Goal: Task Accomplishment & Management: Use online tool/utility

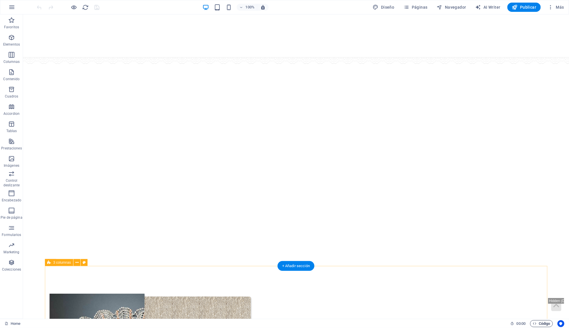
click at [540, 320] on span "Código" at bounding box center [542, 323] width 18 height 7
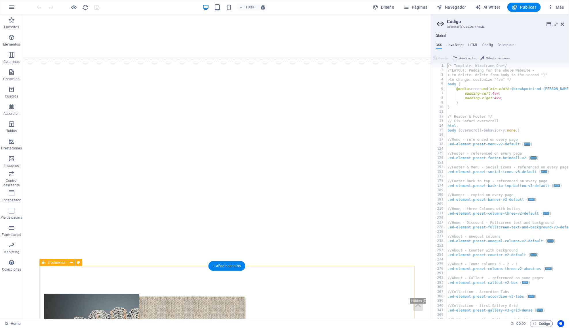
click at [462, 46] on h4 "JavaScript" at bounding box center [455, 46] width 17 height 6
type textarea "/* JS for preset "Menu V2" */"
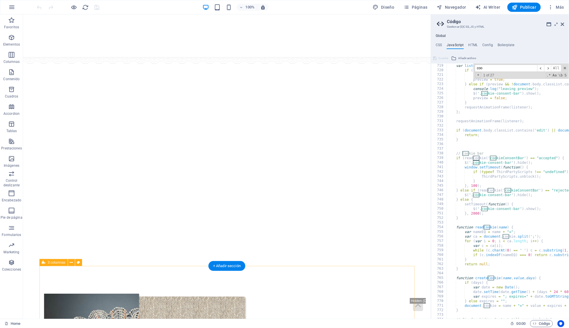
scroll to position [3310, 0]
type input "coo"
click at [564, 67] on span at bounding box center [565, 68] width 4 height 4
type textarea "/* JS for preset "Cookie Consent Bar V3" */"
click at [563, 25] on icon at bounding box center [562, 24] width 3 height 5
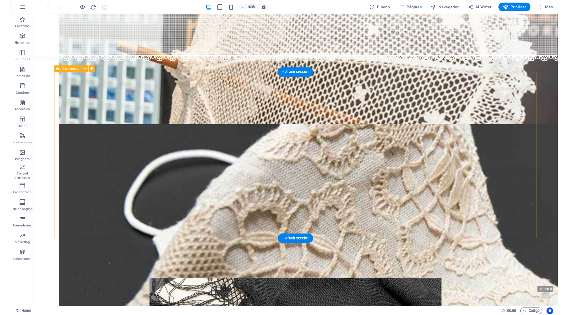
scroll to position [607, 0]
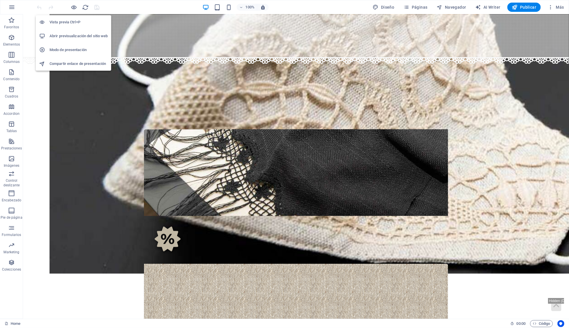
click at [76, 36] on h6 "Abrir previsualización del sitio web" at bounding box center [79, 36] width 58 height 7
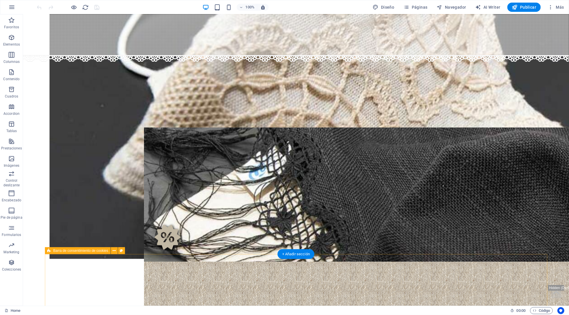
click at [54, 250] on span "Barra de consentimiento de cookies" at bounding box center [80, 250] width 55 height 3
select select "%"
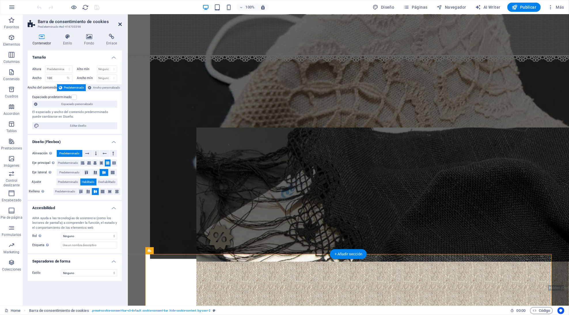
click at [121, 24] on icon at bounding box center [119, 24] width 3 height 5
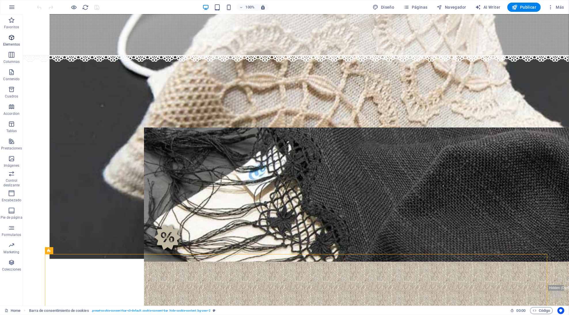
click at [8, 42] on p "Elementos" at bounding box center [11, 44] width 17 height 5
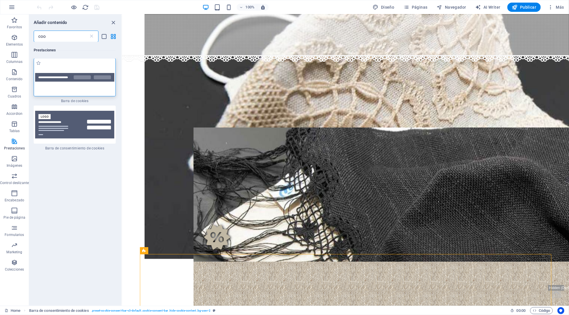
scroll to position [0, 0]
type input "coo"
click at [86, 80] on img at bounding box center [74, 77] width 79 height 8
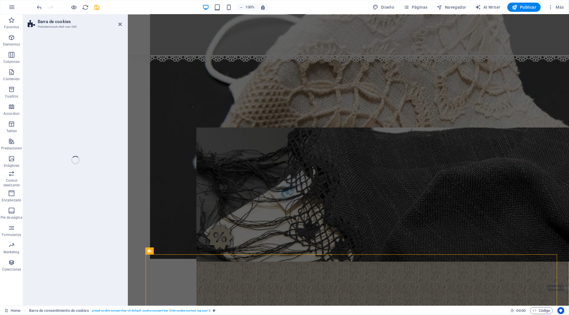
select select "px"
select select "rem"
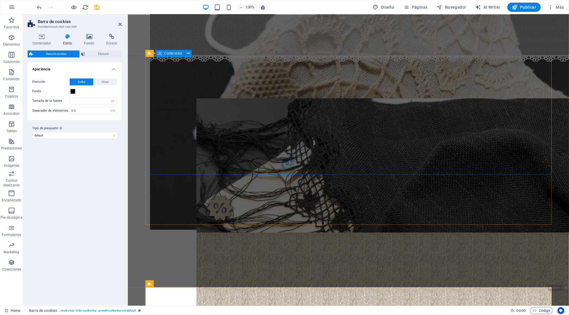
scroll to position [636, 0]
click at [99, 7] on icon "save" at bounding box center [97, 7] width 7 height 7
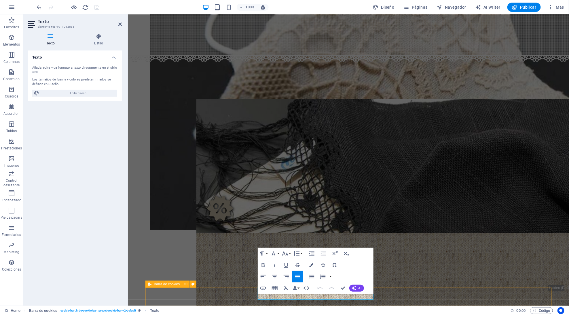
select select "px"
select select "rem"
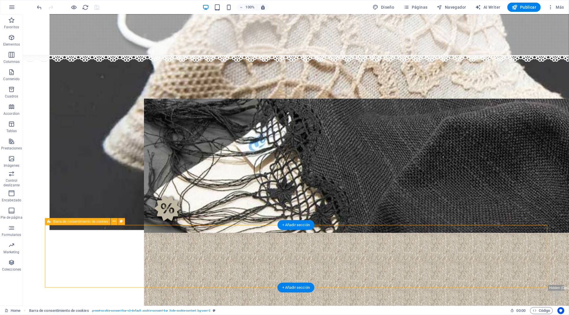
select select "%"
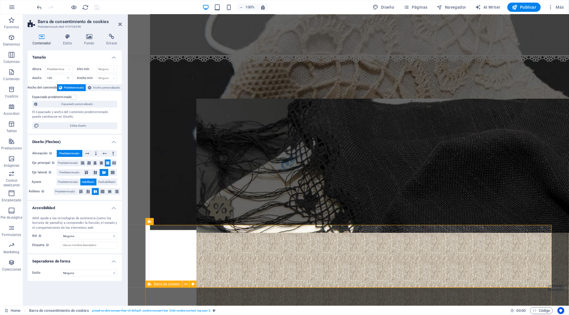
select select "px"
select select "rem"
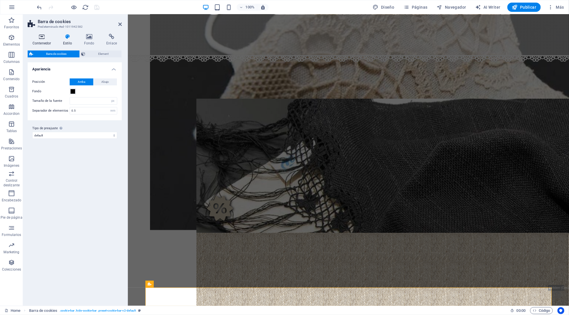
click at [44, 42] on h4 "Contenedor" at bounding box center [43, 40] width 31 height 12
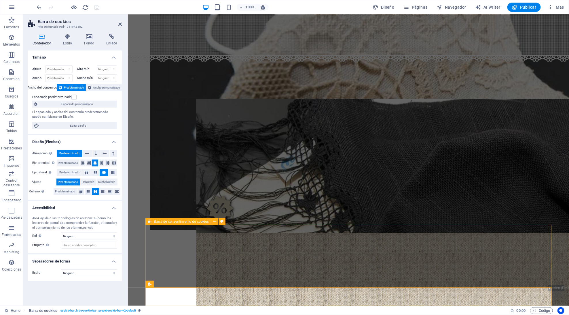
select select "%"
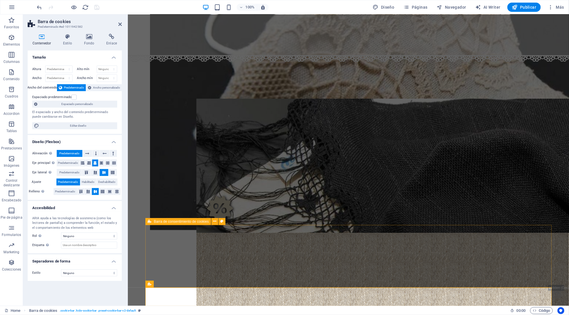
select select "%"
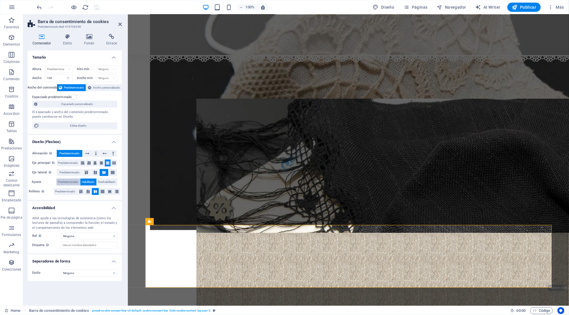
click at [68, 178] on span "Predeterminado" at bounding box center [68, 181] width 20 height 7
click at [94, 160] on icon at bounding box center [95, 162] width 3 height 7
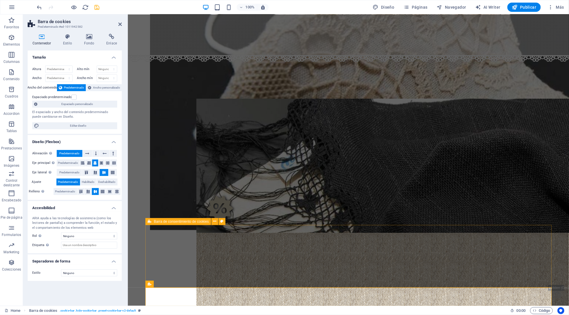
select select "%"
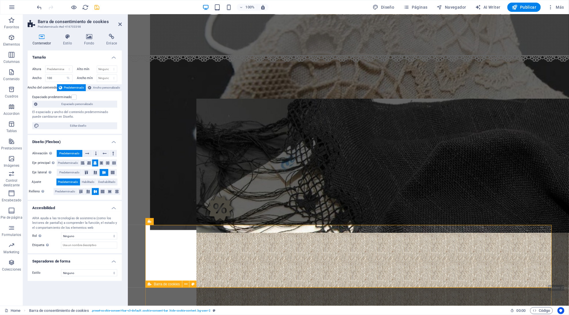
drag, startPoint x: 162, startPoint y: 294, endPoint x: 286, endPoint y: 297, distance: 124.5
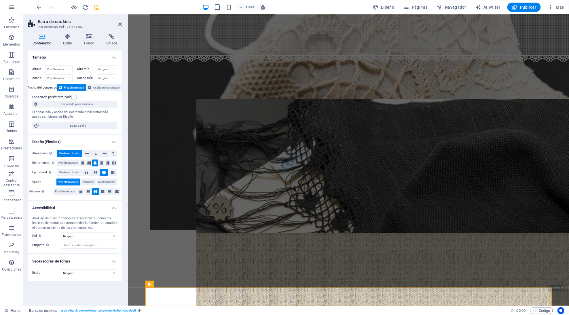
drag, startPoint x: 155, startPoint y: 242, endPoint x: 276, endPoint y: 239, distance: 120.5
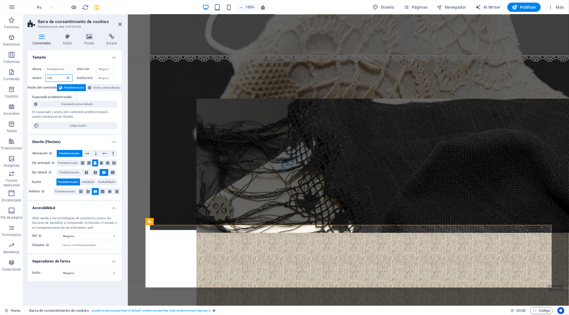
select select "default"
select select "DISABLED_OPTION_VALUE"
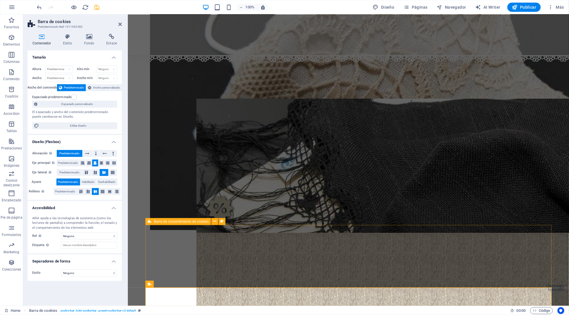
select select "rem"
select select "px"
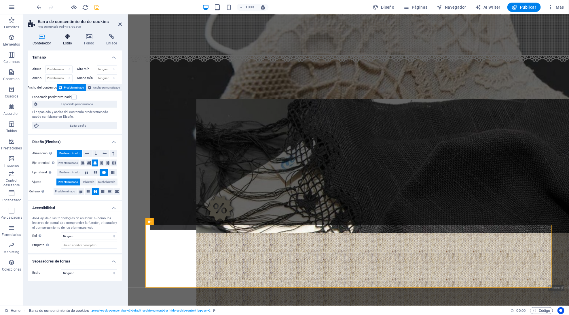
click at [71, 44] on h4 "Estilo" at bounding box center [68, 40] width 21 height 12
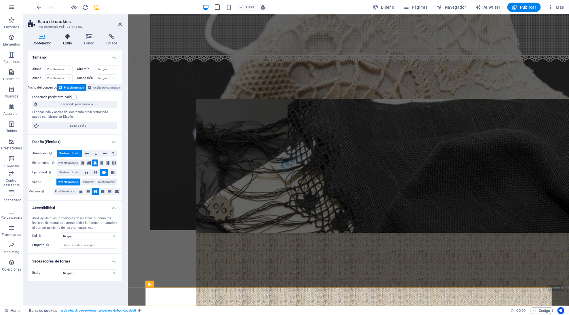
click at [71, 41] on h4 "Estilo" at bounding box center [68, 40] width 21 height 12
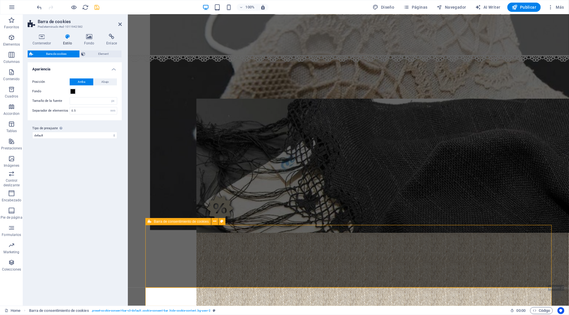
select select "rem"
select select "px"
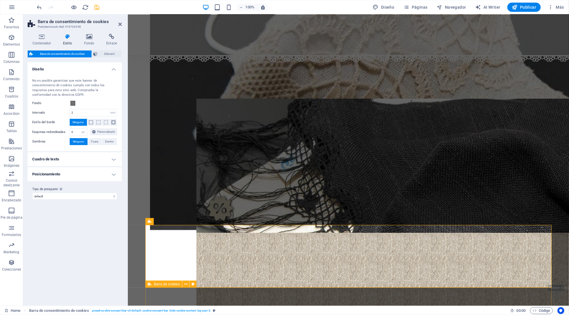
select select "px"
select select "rem"
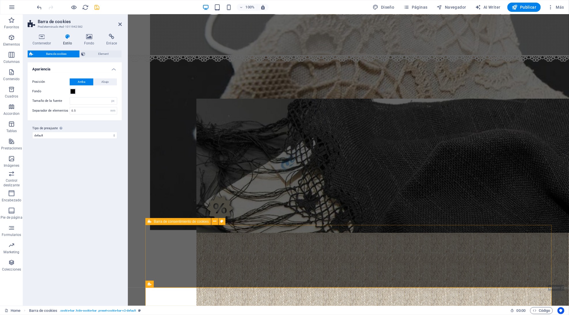
select select "rem"
select select "px"
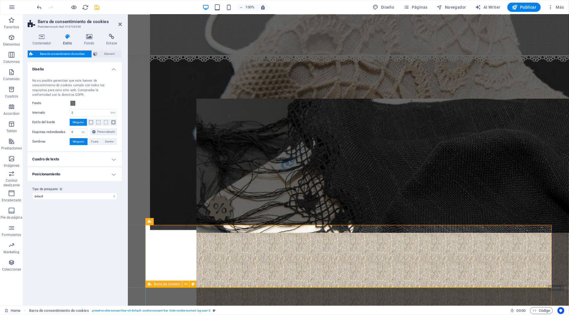
select select "px"
select select "rem"
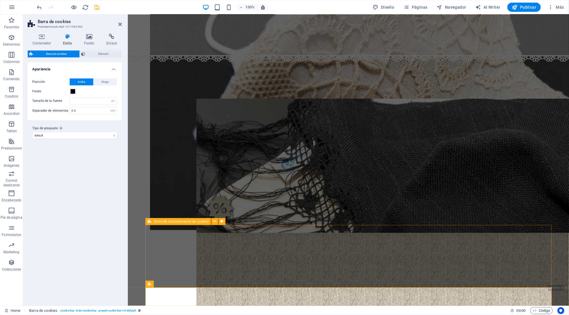
select select "rem"
select select "px"
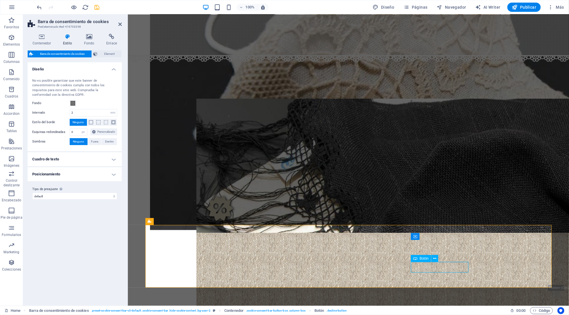
select select "%"
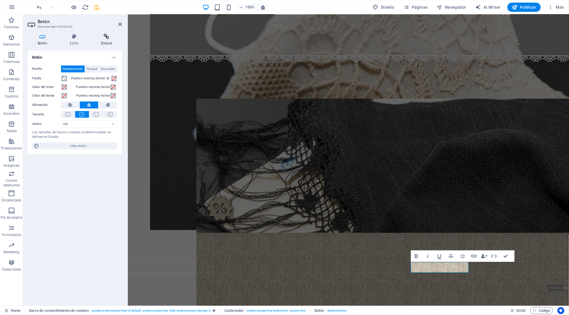
click at [107, 35] on icon at bounding box center [106, 37] width 31 height 6
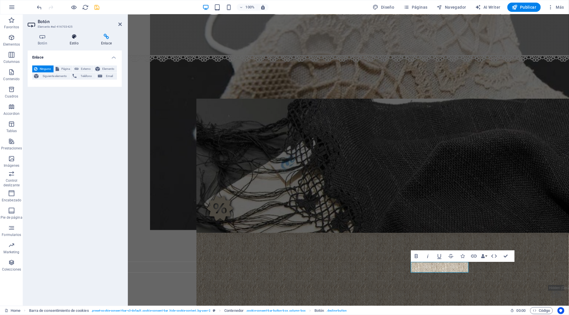
click at [78, 39] on icon at bounding box center [74, 37] width 29 height 6
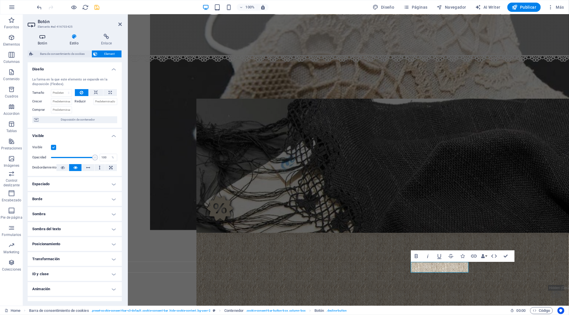
click at [35, 39] on icon at bounding box center [43, 37] width 30 height 6
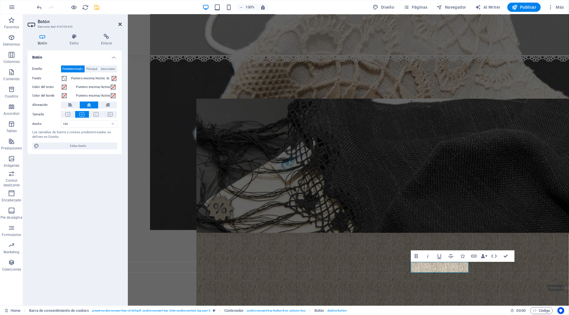
drag, startPoint x: 118, startPoint y: 23, endPoint x: 96, endPoint y: 9, distance: 26.6
click at [118, 23] on icon at bounding box center [119, 24] width 3 height 5
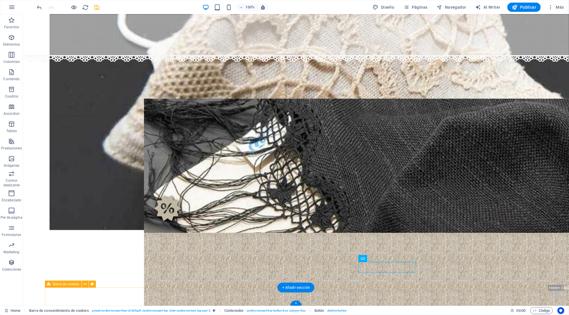
select select "px"
select select "rem"
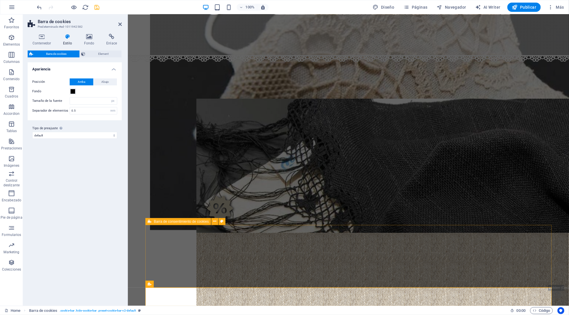
select select "rem"
select select "px"
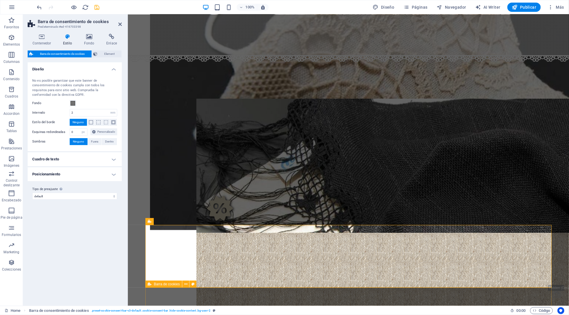
select select "px"
select select "rem"
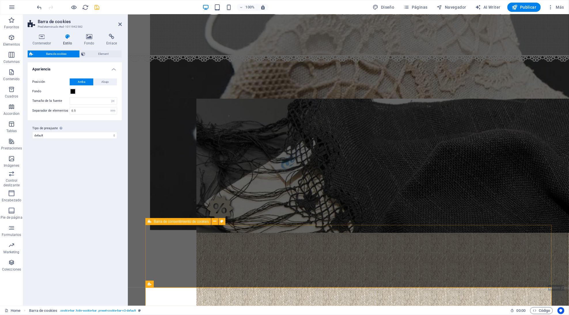
select select "rem"
select select "px"
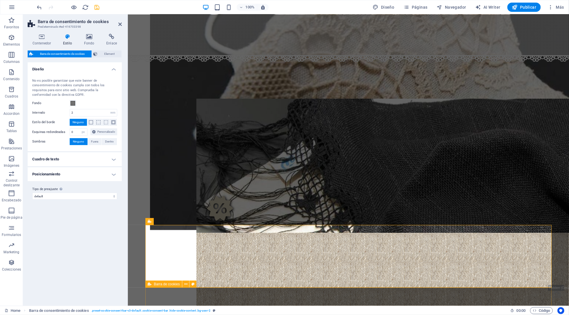
select select "px"
select select "rem"
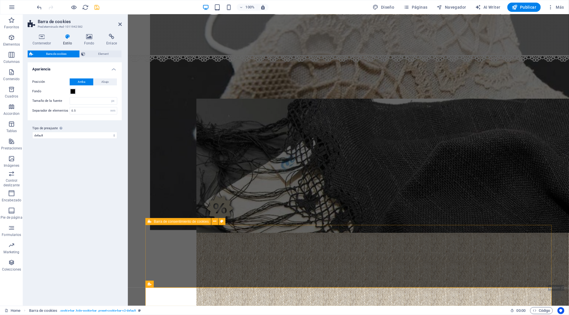
select select "rem"
select select "px"
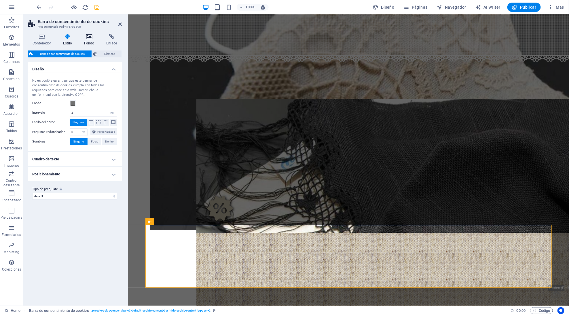
click at [91, 41] on h4 "Fondo" at bounding box center [90, 40] width 22 height 12
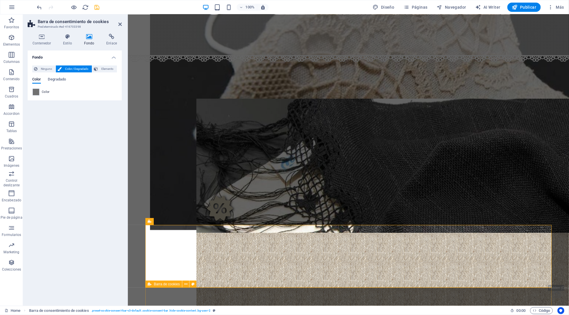
select select "px"
select select "rem"
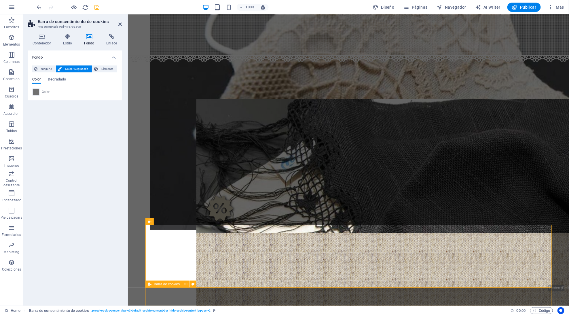
click at [180, 306] on div "Home Barra de consentimiento de cookies . preset-cookie-consent-bar-v3-default …" at bounding box center [284, 309] width 569 height 9
select select "px"
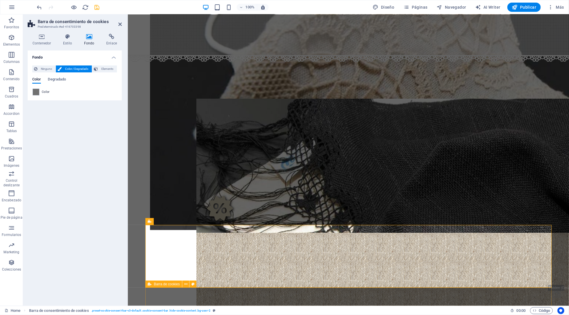
select select "rem"
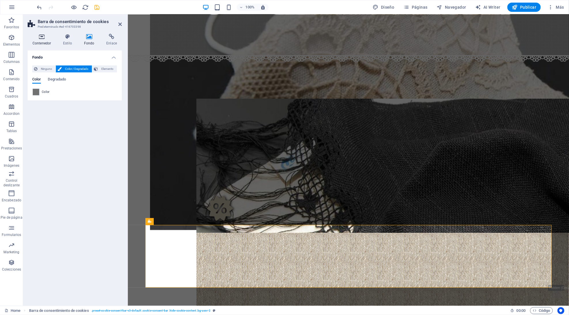
click at [40, 37] on icon at bounding box center [42, 37] width 28 height 6
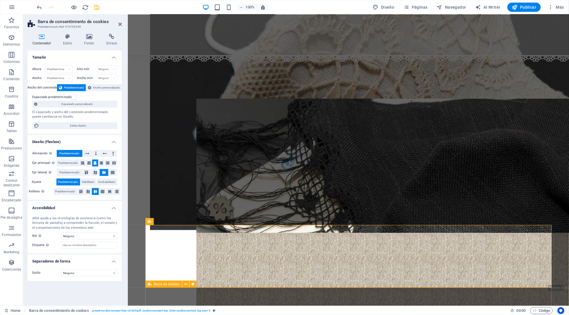
select select "px"
select select "rem"
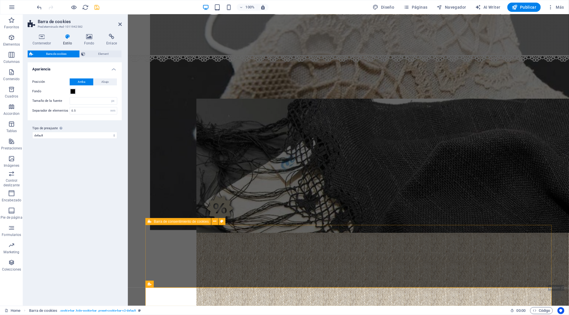
select select "rem"
select select "px"
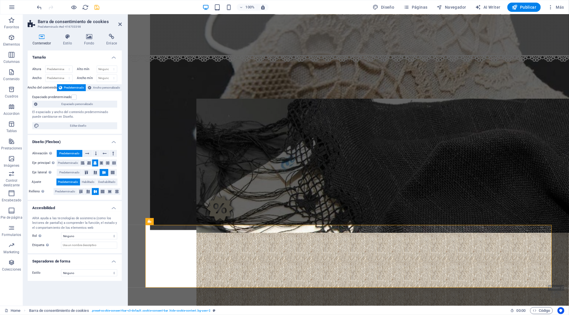
click at [73, 46] on div "Contenedor Estilo Fondo Enlace Tamaño Altura Predeterminado px rem % vh vw Alto…" at bounding box center [75, 167] width 94 height 267
click at [70, 40] on h4 "Estilo" at bounding box center [68, 40] width 21 height 12
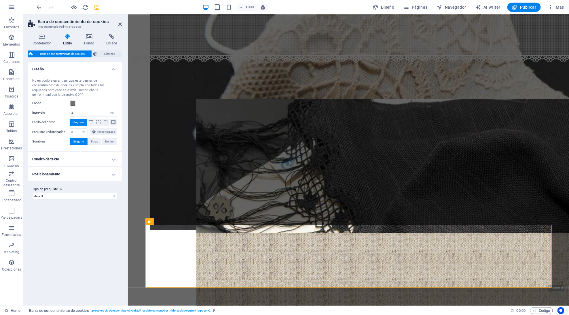
click at [87, 175] on h4 "Posicionamiento" at bounding box center [75, 174] width 94 height 14
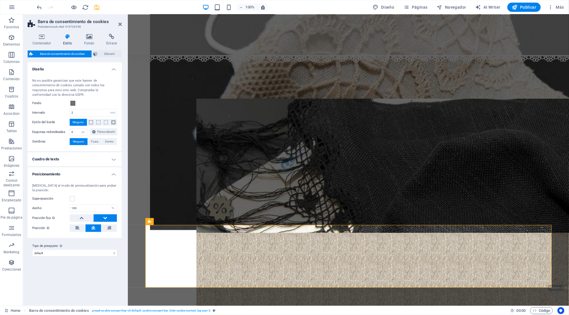
click at [87, 164] on h4 "Cuadro de texto" at bounding box center [75, 159] width 94 height 14
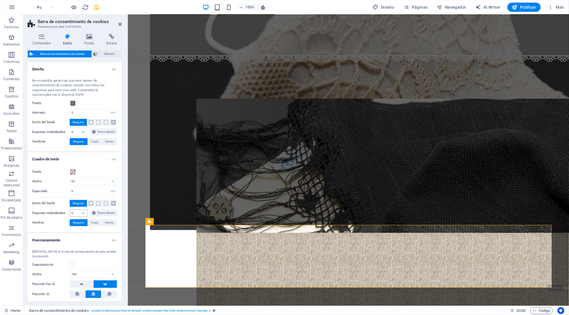
scroll to position [37, 0]
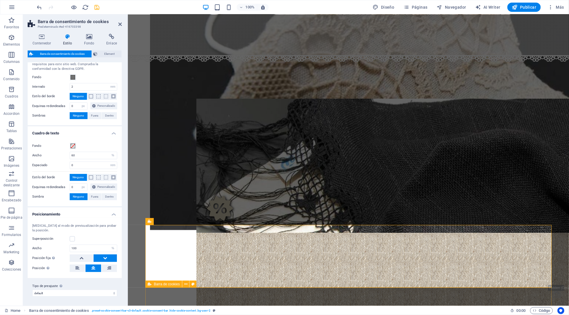
select select "px"
select select "rem"
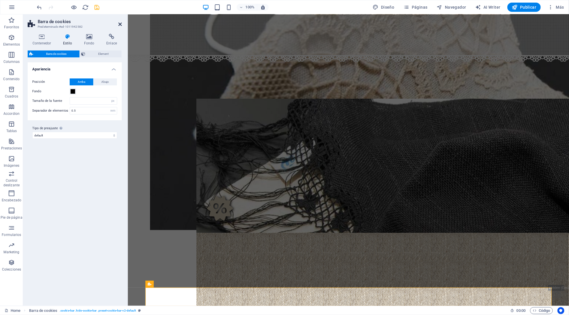
click at [120, 26] on icon at bounding box center [119, 24] width 3 height 5
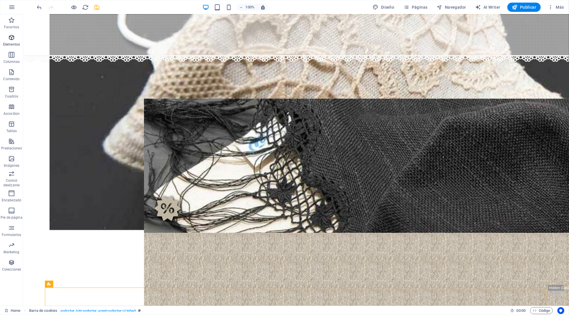
click at [8, 36] on icon "button" at bounding box center [11, 37] width 7 height 7
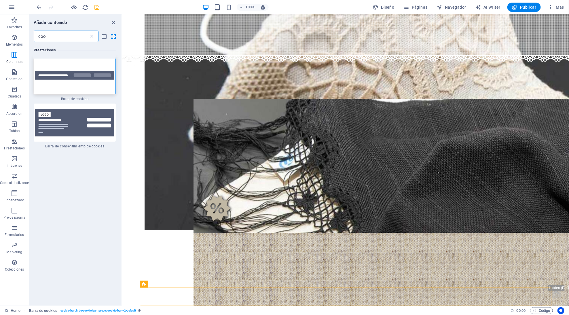
scroll to position [0, 0]
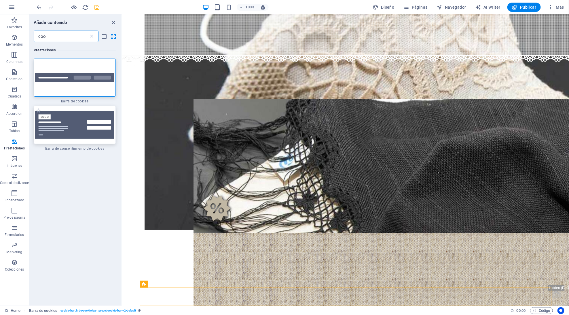
type input "coo"
click at [62, 136] on img at bounding box center [74, 125] width 79 height 28
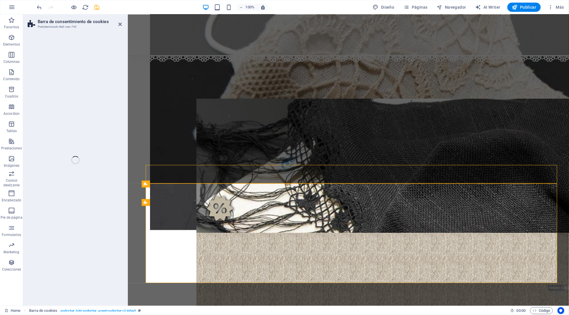
select select "rem"
select select "px"
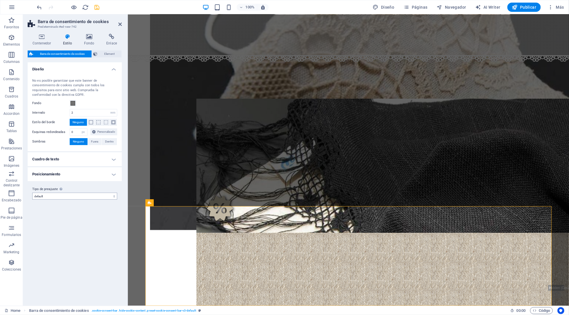
scroll to position [736, 0]
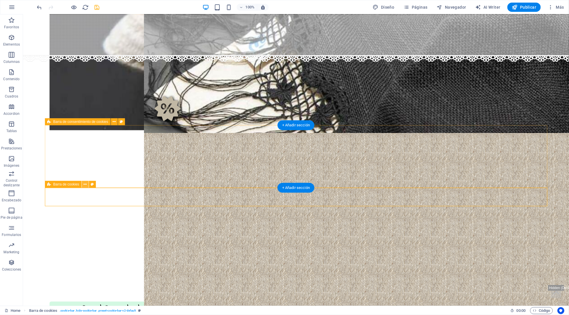
click at [85, 184] on icon at bounding box center [85, 184] width 3 height 6
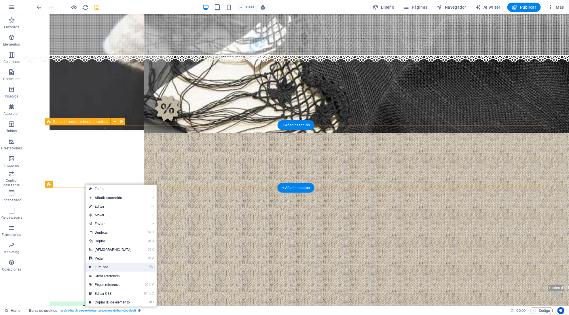
click at [101, 269] on link "⌦ Eliminar" at bounding box center [111, 266] width 50 height 9
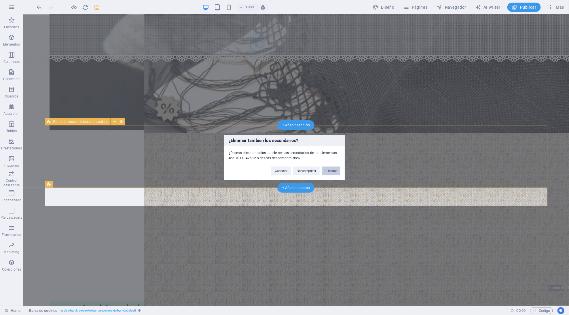
click at [335, 172] on button "Eliminar" at bounding box center [331, 171] width 18 height 9
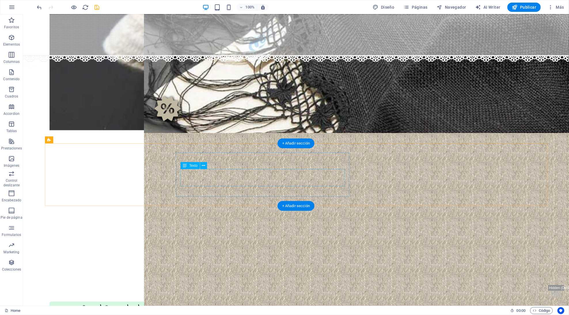
scroll to position [717, 0]
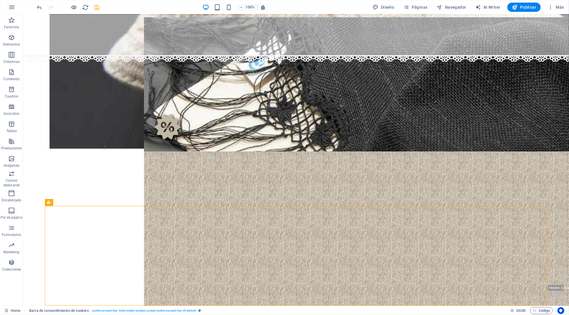
click at [99, 8] on icon "save" at bounding box center [97, 7] width 7 height 7
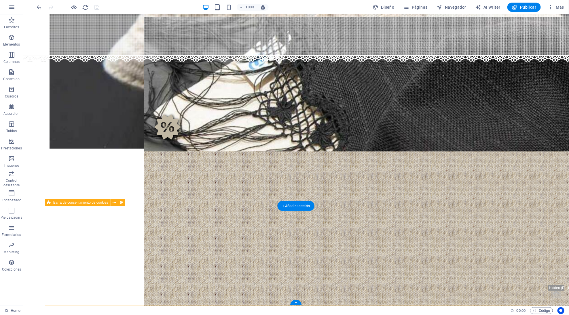
select select "rem"
select select "px"
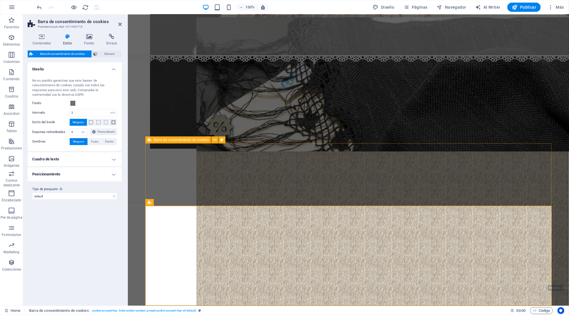
select select "rem"
select select "px"
select select "%"
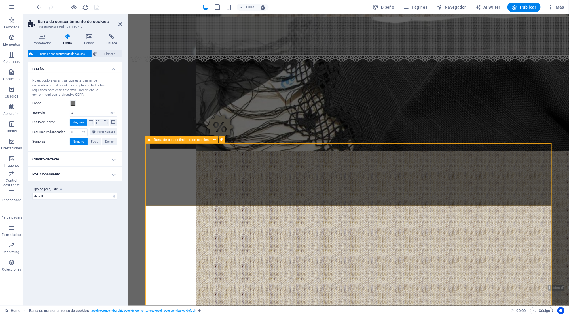
select select "rem"
select select "px"
select select "%"
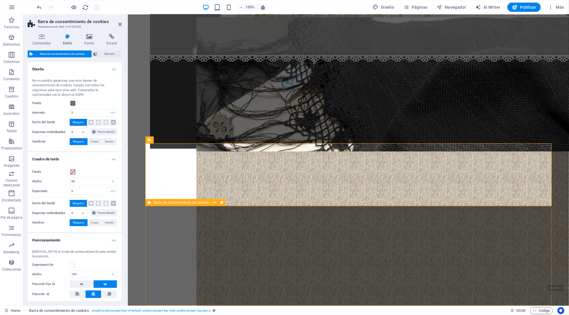
select select "rem"
select select "px"
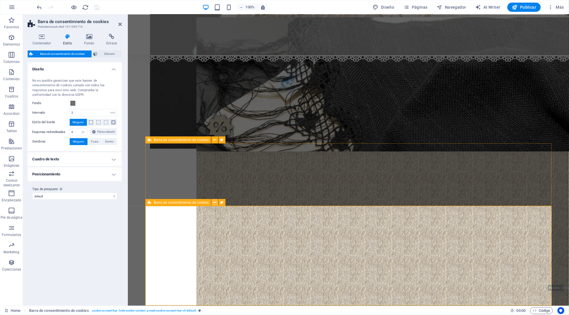
click at [214, 203] on icon at bounding box center [215, 202] width 3 height 6
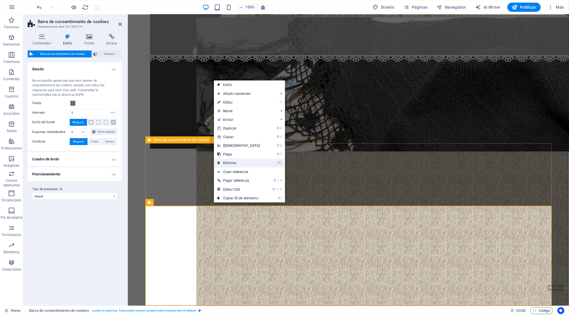
click at [239, 158] on link "⌦ Eliminar" at bounding box center [239, 162] width 50 height 9
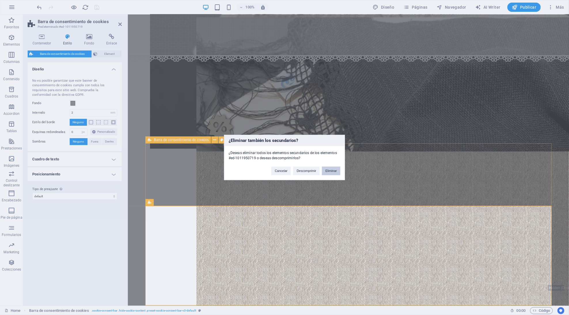
click at [329, 170] on button "Eliminar" at bounding box center [331, 171] width 18 height 9
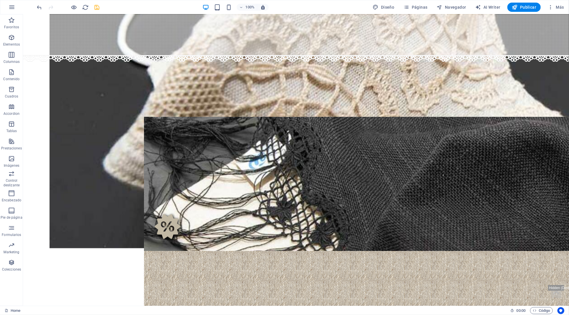
click at [97, 11] on div at bounding box center [68, 7] width 65 height 9
click at [97, 10] on icon "save" at bounding box center [97, 7] width 7 height 7
click at [535, 311] on icon "button" at bounding box center [535, 310] width 4 height 4
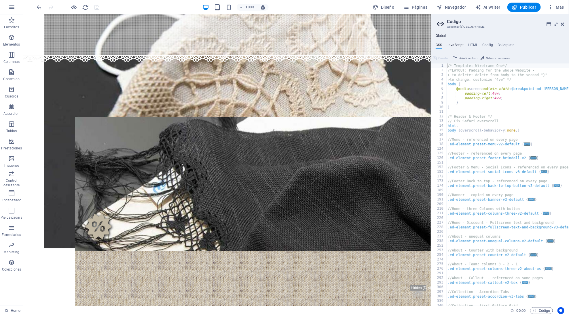
click at [460, 47] on h4 "JavaScript" at bounding box center [455, 46] width 17 height 6
type textarea "/* JS for preset "Menu V2" */"
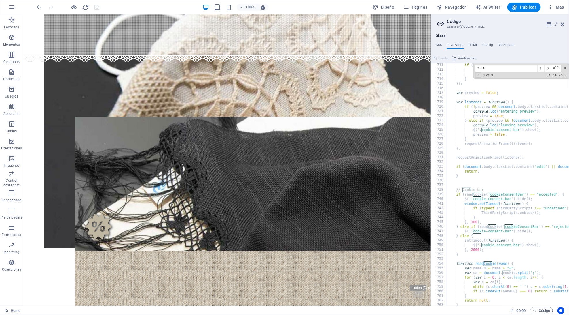
scroll to position [3273, 0]
type input "cook"
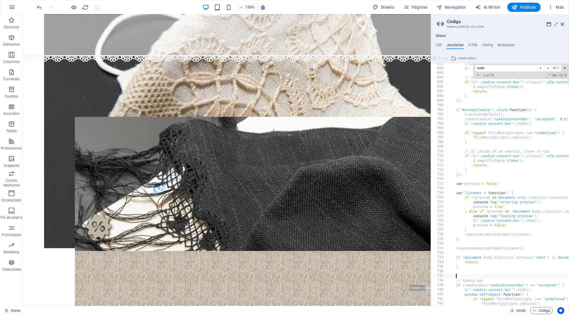
scroll to position [3094, 0]
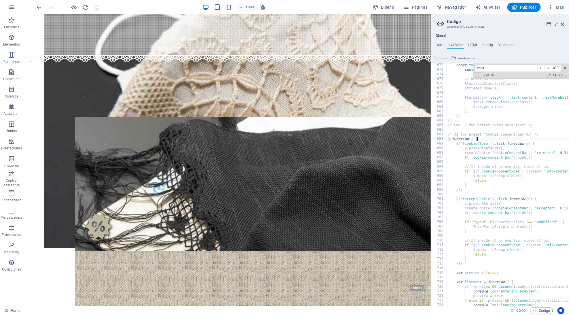
type textarea "$(function() {"
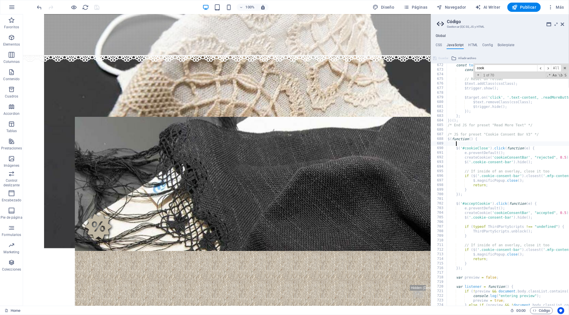
paste textarea "$('.cookie-consent-bar').hide();"
type textarea "$('.cookie-consent-bar').hide();"
click at [563, 23] on icon at bounding box center [562, 24] width 3 height 5
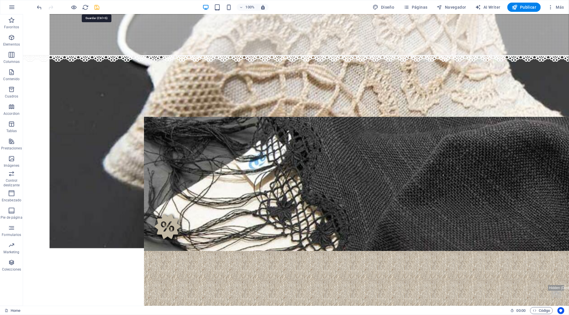
click at [95, 7] on icon "save" at bounding box center [97, 7] width 7 height 7
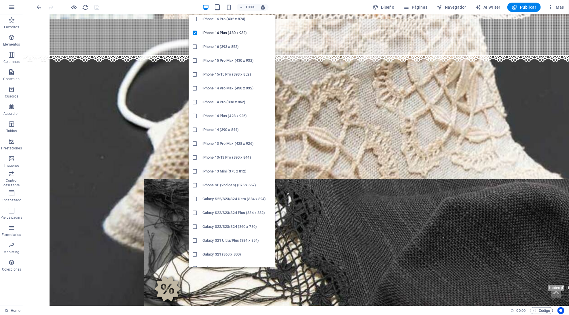
scroll to position [0, 0]
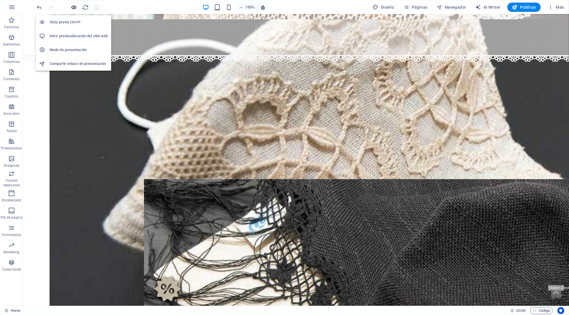
click at [75, 7] on icon "button" at bounding box center [74, 7] width 7 height 7
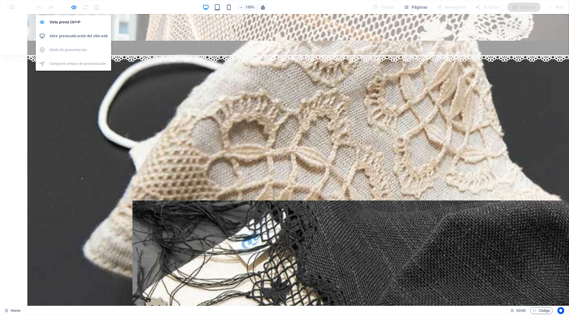
click at [75, 7] on icon "button" at bounding box center [74, 7] width 7 height 7
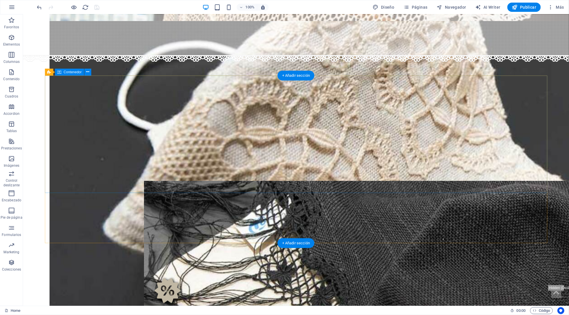
scroll to position [618, 0]
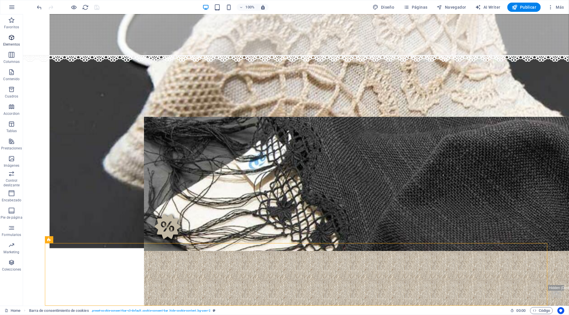
click at [14, 39] on icon "button" at bounding box center [11, 37] width 7 height 7
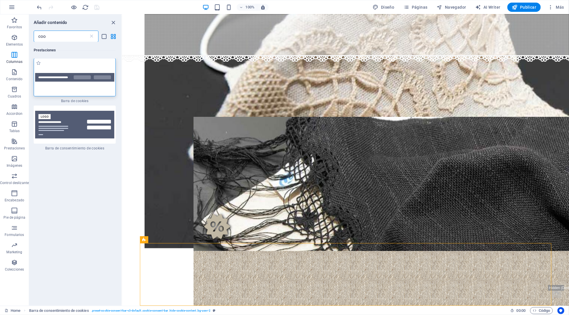
scroll to position [0, 0]
type input "coo"
click at [67, 114] on img at bounding box center [74, 125] width 79 height 28
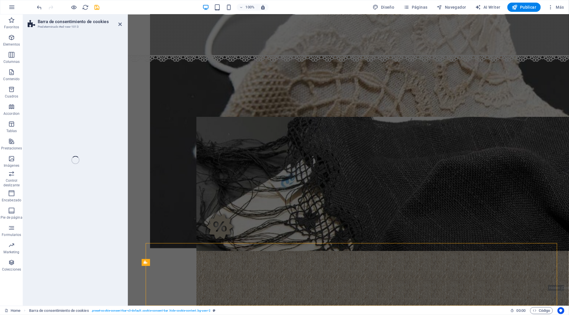
select select "rem"
select select "px"
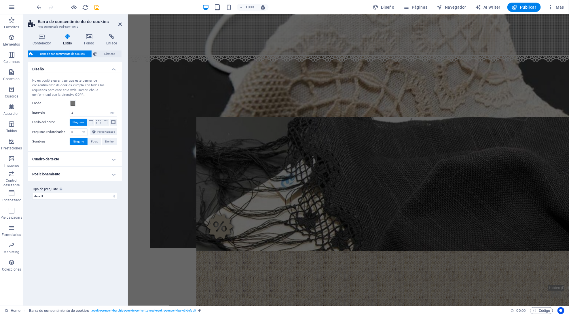
scroll to position [556, 0]
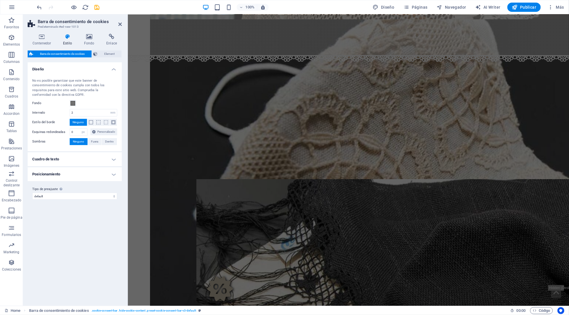
click at [67, 114] on div "Intervalo 2 px rem % vh vw" at bounding box center [74, 112] width 85 height 7
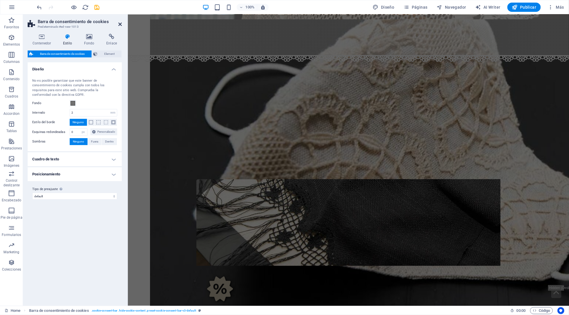
click at [118, 25] on icon at bounding box center [119, 24] width 3 height 5
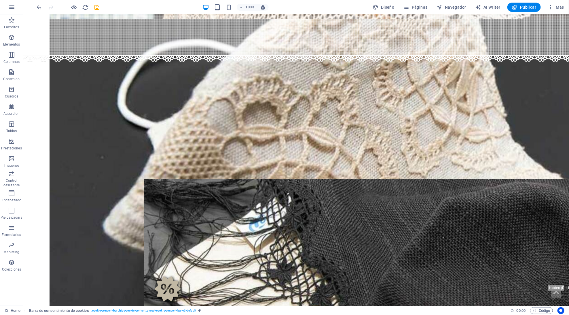
click at [75, 11] on div at bounding box center [68, 7] width 65 height 9
click at [75, 9] on icon "button" at bounding box center [74, 7] width 7 height 7
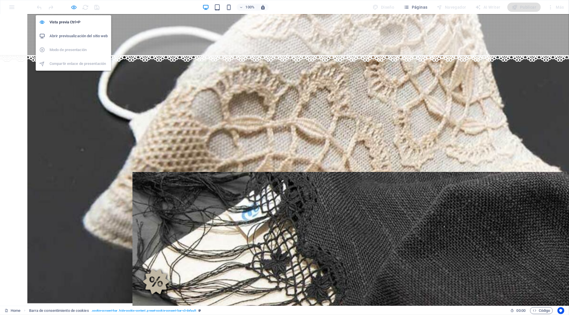
scroll to position [527, 0]
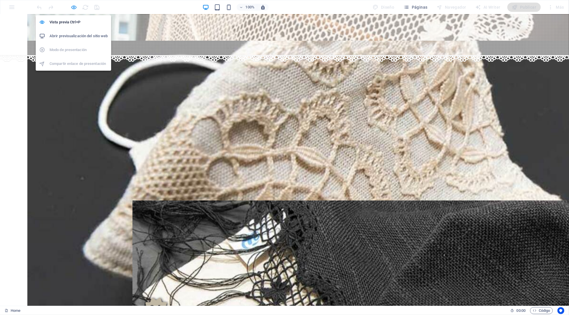
click at [74, 9] on icon "button" at bounding box center [74, 7] width 7 height 7
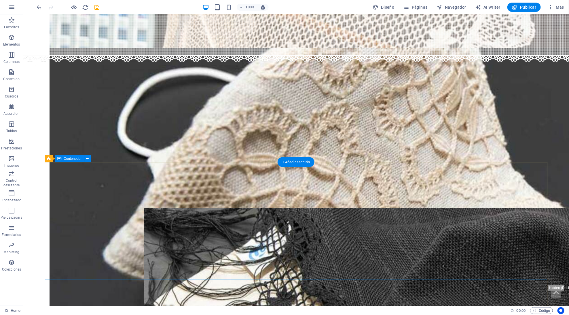
scroll to position [717, 0]
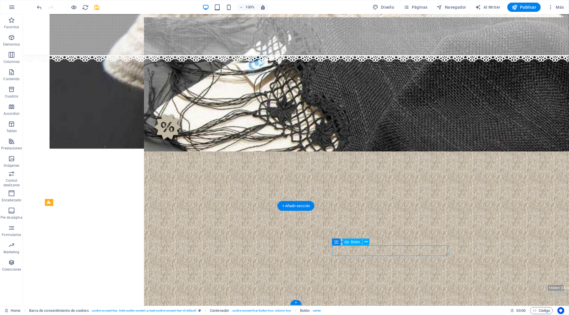
select select "%"
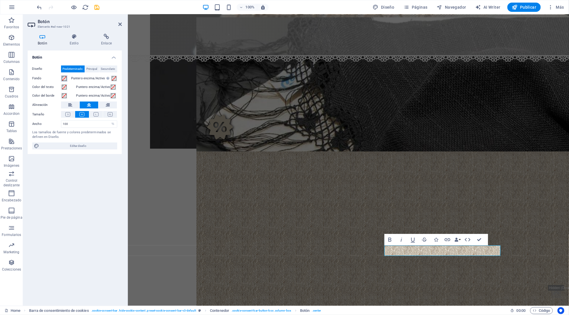
click at [66, 76] on span at bounding box center [64, 78] width 5 height 5
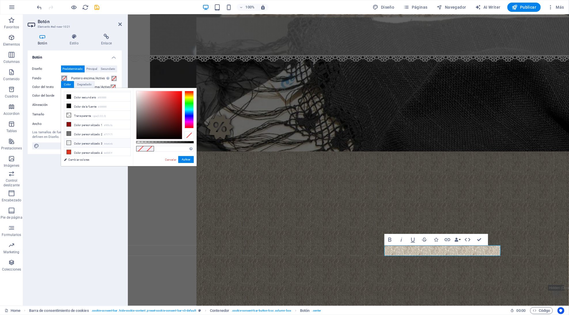
scroll to position [22, 0]
click at [82, 137] on li "Color personalizado 3 #ebebeb" at bounding box center [97, 138] width 66 height 9
click at [182, 158] on button "Aplicar" at bounding box center [186, 159] width 16 height 7
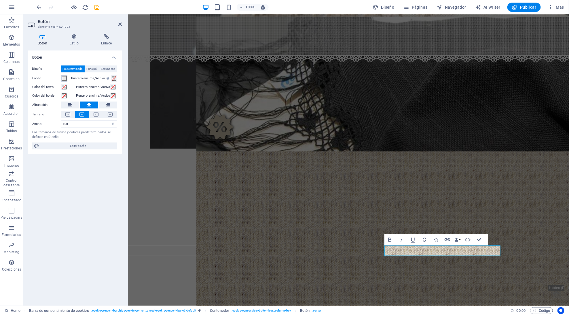
click at [62, 78] on span at bounding box center [64, 78] width 5 height 5
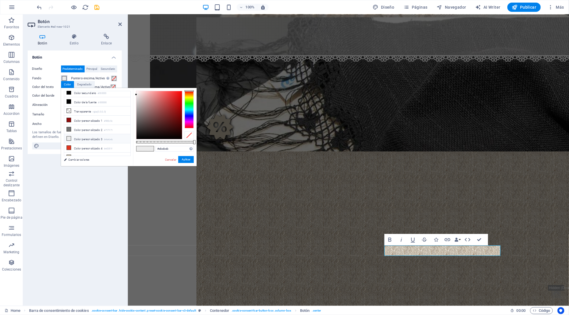
scroll to position [29, 0]
click at [100, 147] on li "Color personalizado 5 #c1b8a4" at bounding box center [97, 150] width 66 height 9
type input "#c1b8a4"
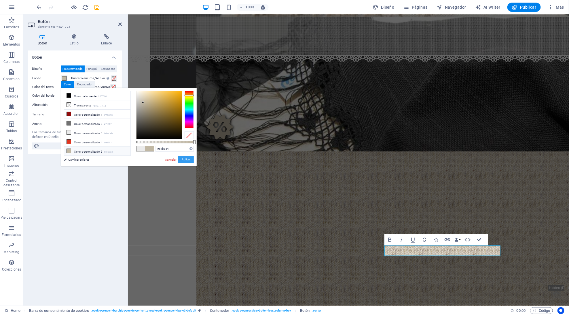
click at [189, 159] on button "Aplicar" at bounding box center [186, 159] width 16 height 7
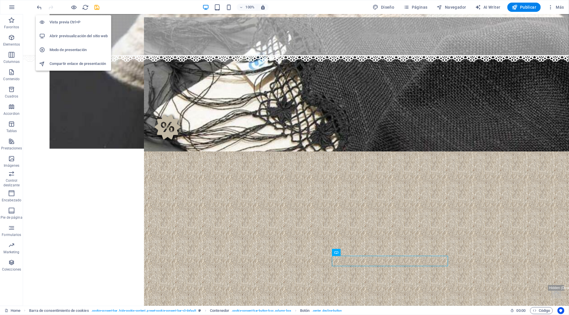
click at [69, 5] on div at bounding box center [68, 7] width 65 height 9
click at [71, 7] on icon "button" at bounding box center [74, 7] width 7 height 7
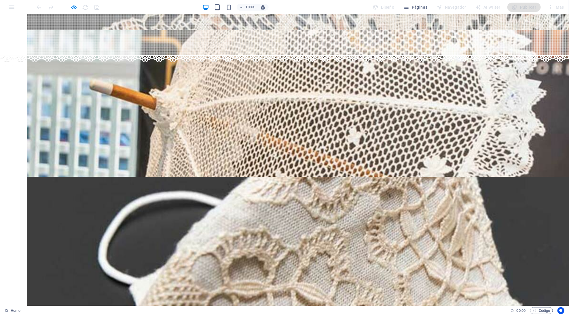
scroll to position [400, 0]
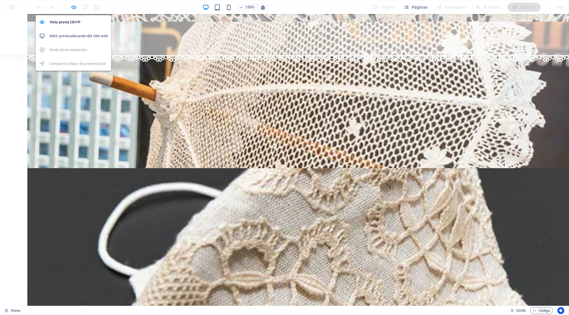
click at [75, 9] on icon "button" at bounding box center [74, 7] width 7 height 7
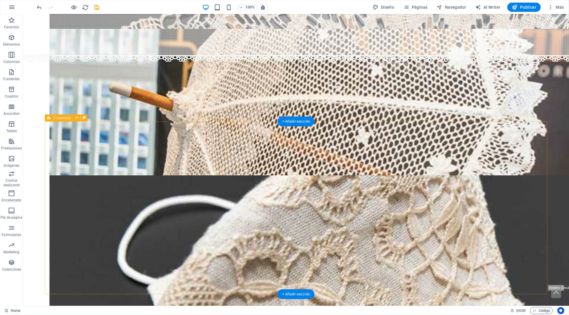
scroll to position [717, 0]
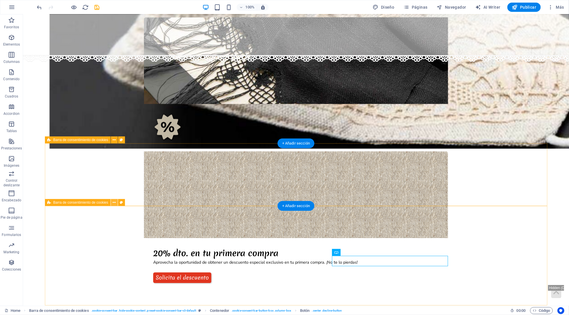
click at [114, 202] on icon at bounding box center [114, 202] width 3 height 6
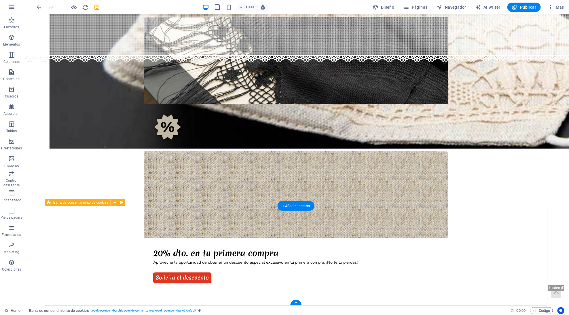
click at [95, 8] on icon "save" at bounding box center [97, 7] width 7 height 7
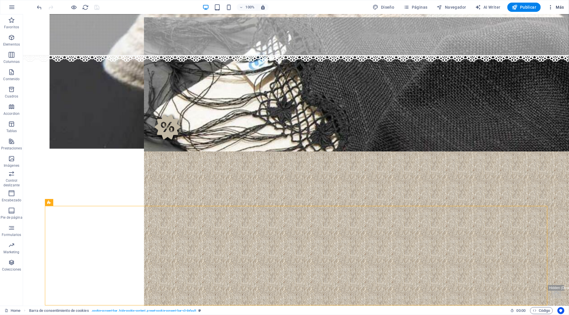
click at [557, 10] on button "Más" at bounding box center [556, 7] width 21 height 9
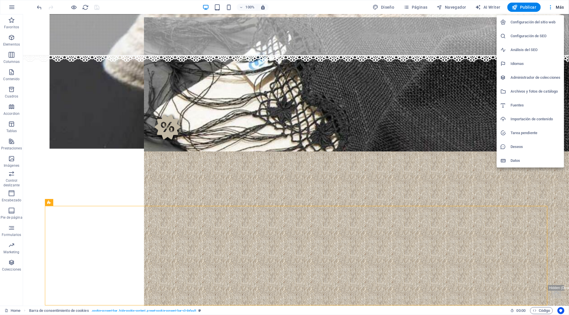
click at [552, 250] on div at bounding box center [284, 157] width 569 height 315
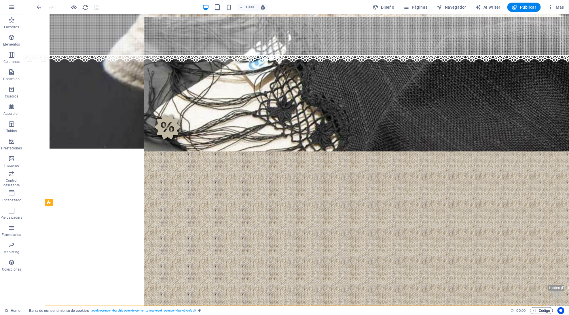
click at [532, 307] on button "Código" at bounding box center [541, 310] width 23 height 7
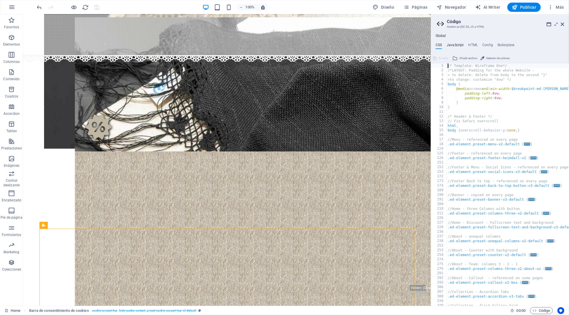
click at [459, 44] on h4 "JavaScript" at bounding box center [455, 46] width 17 height 6
type textarea "/* JS for preset "Menu V2" */"
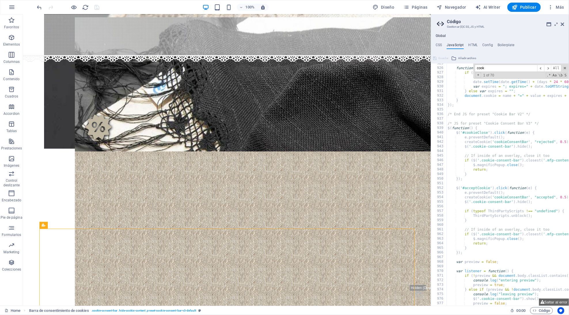
scroll to position [4268, 0]
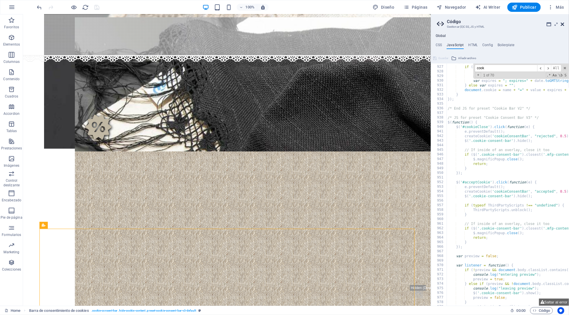
click at [562, 24] on icon at bounding box center [562, 24] width 3 height 5
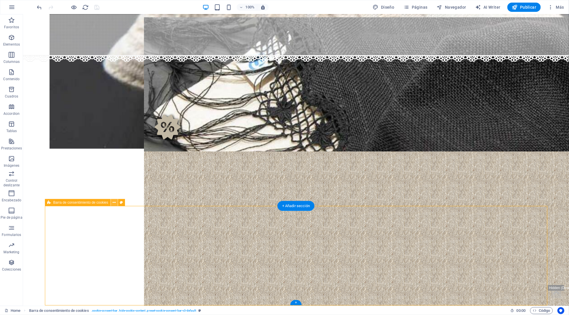
click at [115, 203] on icon at bounding box center [114, 202] width 3 height 6
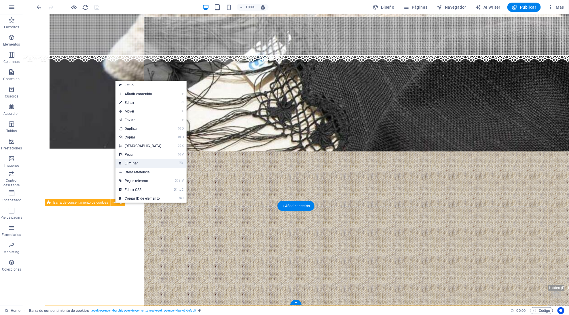
click at [139, 159] on link "⌦ Eliminar" at bounding box center [141, 163] width 50 height 9
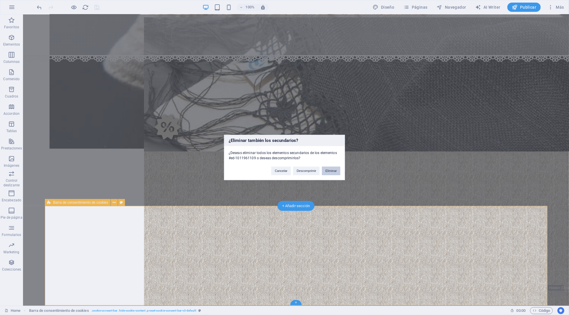
click at [333, 168] on button "Eliminar" at bounding box center [331, 171] width 18 height 9
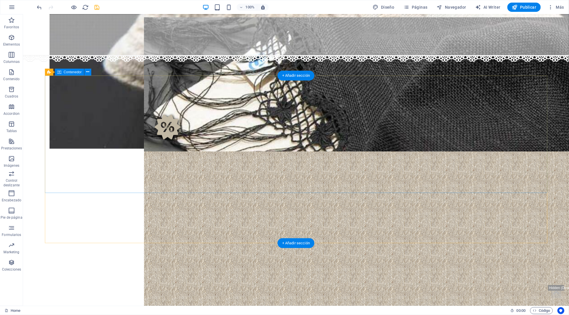
scroll to position [618, 0]
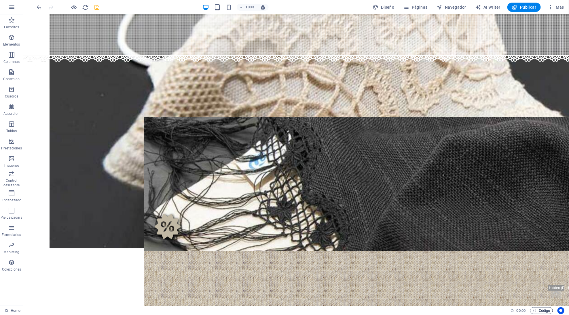
click at [540, 310] on span "Código" at bounding box center [542, 310] width 18 height 7
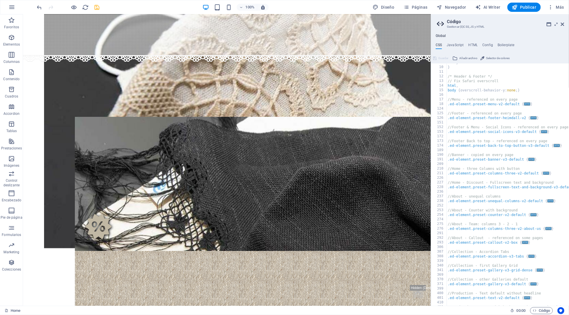
scroll to position [218, 0]
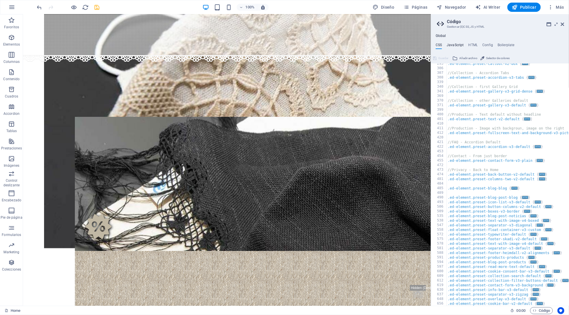
click at [455, 48] on h4 "JavaScript" at bounding box center [455, 46] width 17 height 6
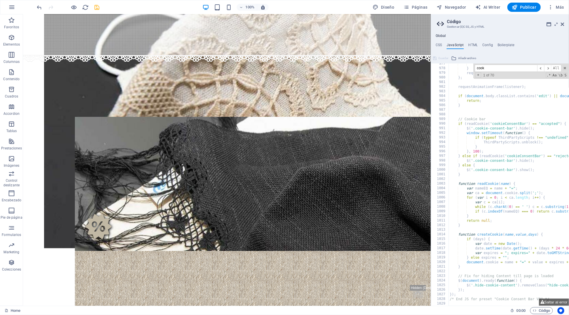
scroll to position [4501, 0]
click at [546, 71] on span "​" at bounding box center [548, 68] width 7 height 7
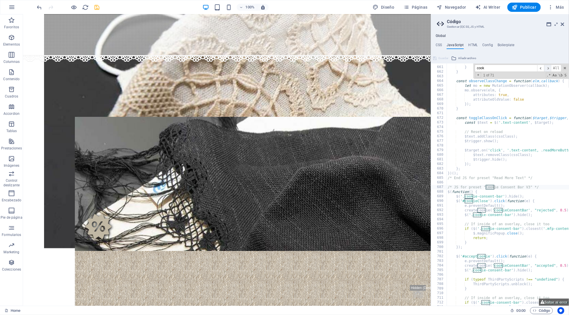
scroll to position [3041, 0]
click at [547, 71] on span "​" at bounding box center [548, 68] width 7 height 7
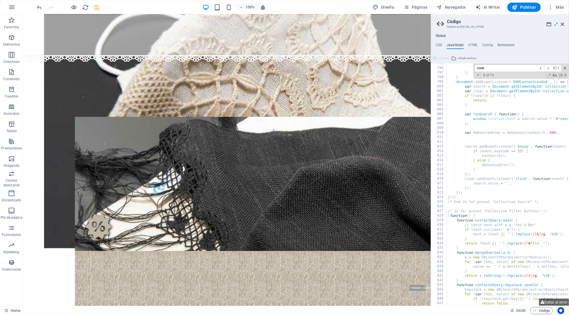
scroll to position [3662, 0]
click at [565, 68] on span at bounding box center [565, 68] width 4 height 4
type textarea "createCookie('cookieConsentBar', "rejected", 0.5);"
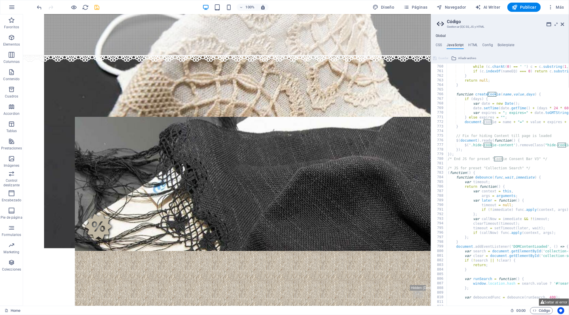
scroll to position [3498, 0]
click at [564, 22] on icon at bounding box center [562, 24] width 3 height 5
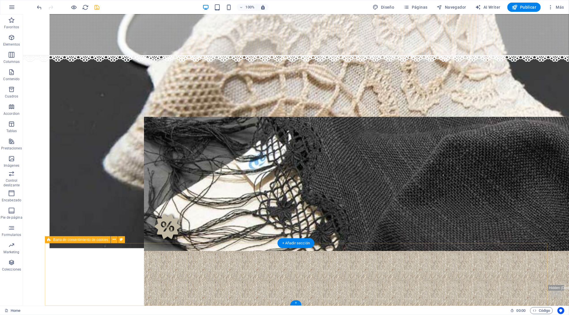
select select "rem"
select select "px"
select select "%"
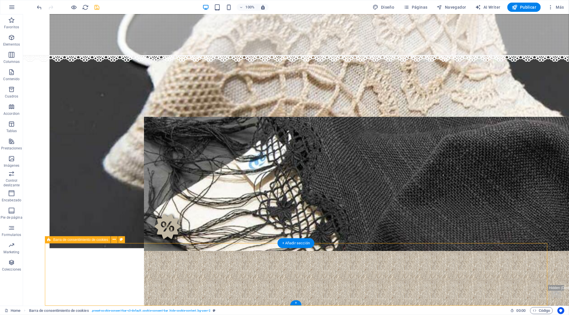
select select "rem"
select select "px"
select select "%"
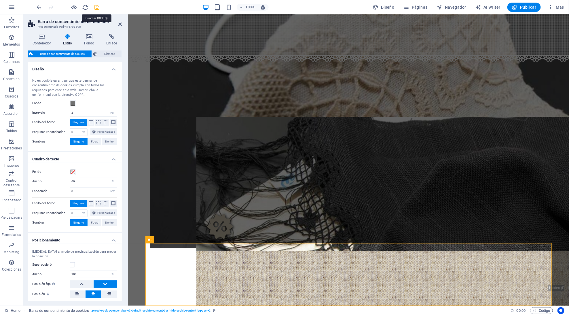
click at [97, 9] on icon "save" at bounding box center [97, 7] width 7 height 7
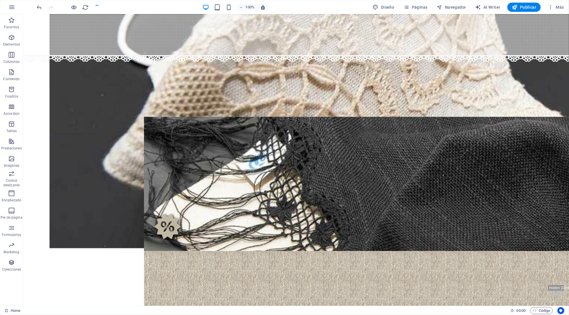
scroll to position [556, 0]
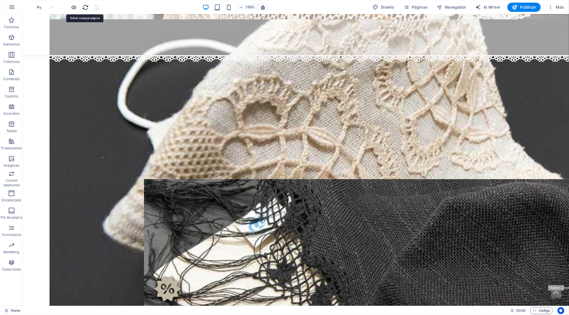
click at [84, 8] on icon "reload" at bounding box center [85, 7] width 7 height 7
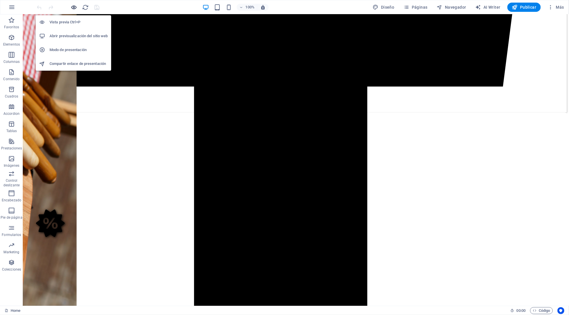
click at [74, 9] on icon "button" at bounding box center [74, 7] width 7 height 7
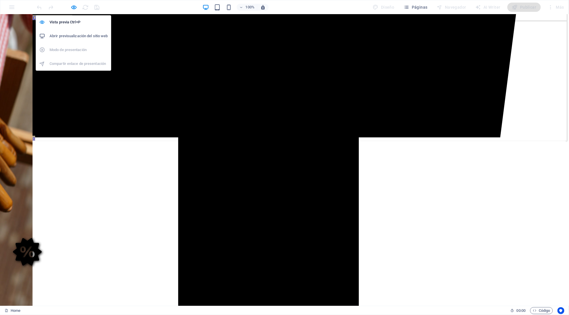
click at [74, 9] on icon "button" at bounding box center [74, 7] width 7 height 7
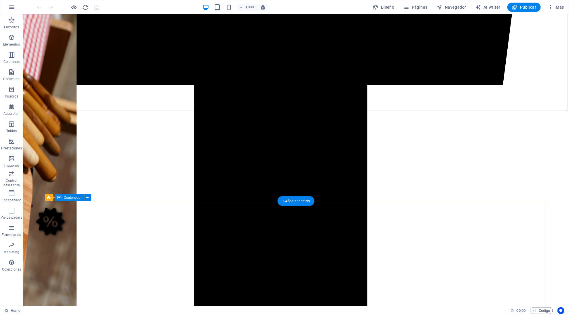
scroll to position [618, 0]
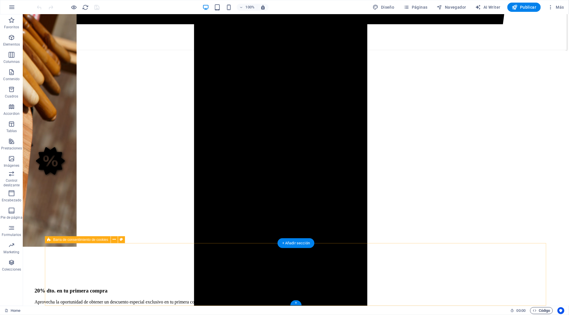
click at [537, 309] on span "Código" at bounding box center [542, 310] width 18 height 7
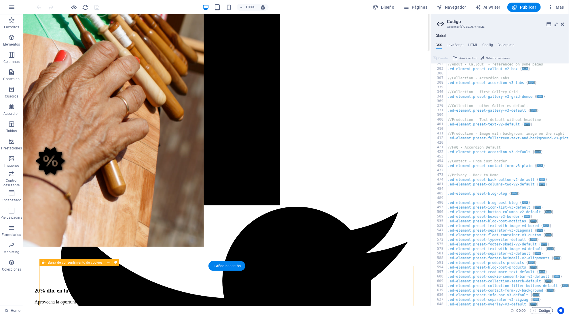
scroll to position [0, 0]
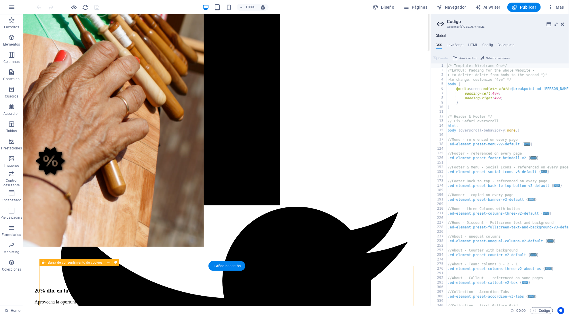
click at [531, 199] on span "..." at bounding box center [532, 199] width 6 height 3
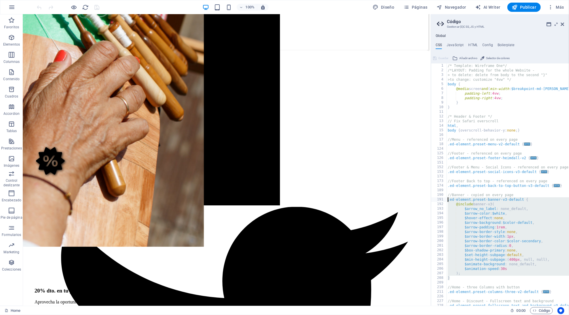
drag, startPoint x: 458, startPoint y: 279, endPoint x: 439, endPoint y: 197, distance: 84.6
click at [439, 197] on div ".ed-element.preset-banner-v3-default { 1 2 3 4 5 6 7 8 9 10 11 12 13 14 15 16 1…" at bounding box center [500, 184] width 138 height 242
click at [505, 204] on div "/* Template: Wireframe One*/ /*LAYOUT: Padding for the whole Website - > to del…" at bounding box center [520, 189] width 146 height 252
type textarea "@include banner-v3("
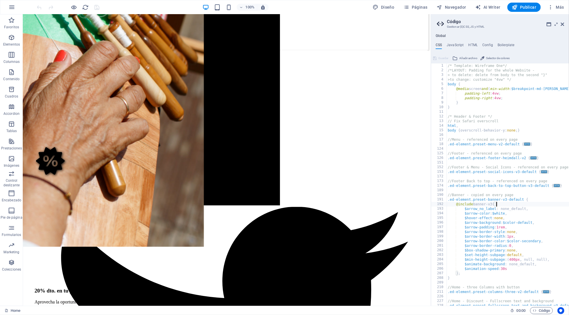
scroll to position [0, 1]
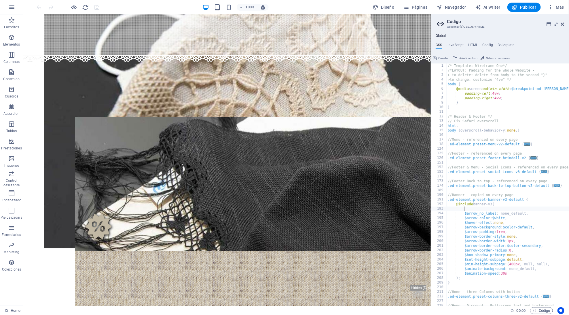
type textarea "¢"
type textarea """
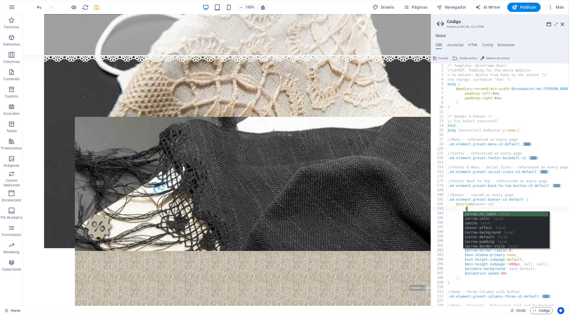
paste textarea "display: flex !important;"
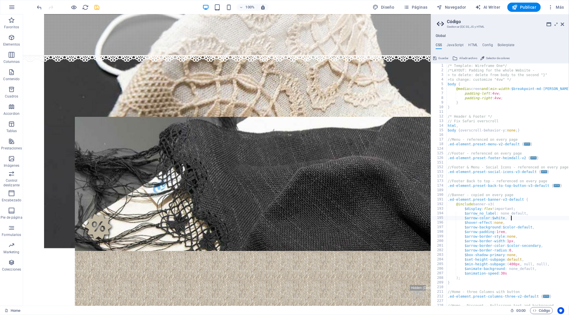
click at [531, 218] on div "/* Template: Wireframe One*/ /*LAYOUT: Padding for the whole Website - > to del…" at bounding box center [520, 189] width 146 height 252
type textarea "$arrow-color: $white,"
click at [95, 4] on icon "save" at bounding box center [97, 7] width 7 height 7
type textarea "$arrow_no_label: none_default,"
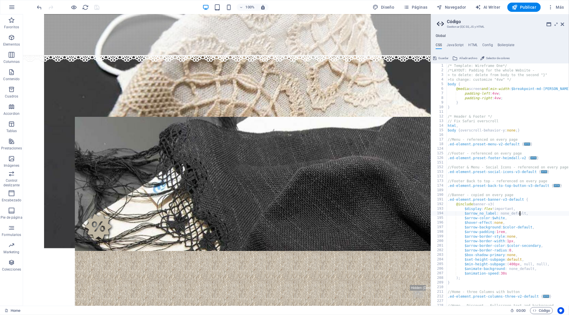
click at [438, 55] on button "Guardar" at bounding box center [440, 58] width 17 height 7
click at [495, 199] on div "/* Template: Wireframe One*/ /*LAYOUT: Padding for the whole Website - > to del…" at bounding box center [520, 189] width 146 height 252
click at [96, 6] on div at bounding box center [68, 7] width 65 height 9
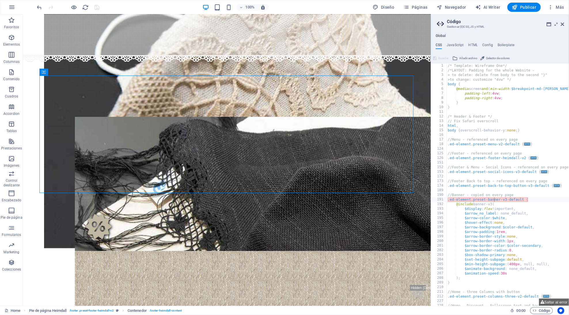
click at [97, 8] on div at bounding box center [68, 7] width 65 height 9
click at [508, 211] on div "/* Template: Wireframe One*/ /*LAYOUT: Padding for the whole Website - > to del…" at bounding box center [520, 189] width 146 height 252
click at [508, 208] on div "/* Template: Wireframe One*/ /*LAYOUT: Padding for the whole Website - > to del…" at bounding box center [520, 189] width 146 height 252
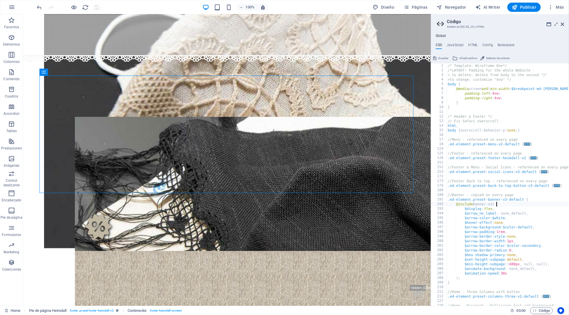
click at [506, 202] on div "/* Template: Wireframe One*/ /*LAYOUT: Padding for the whole Website - > to del…" at bounding box center [520, 189] width 146 height 252
type textarea "@include banner-v3("
click at [443, 55] on span "Guardar" at bounding box center [444, 58] width 10 height 7
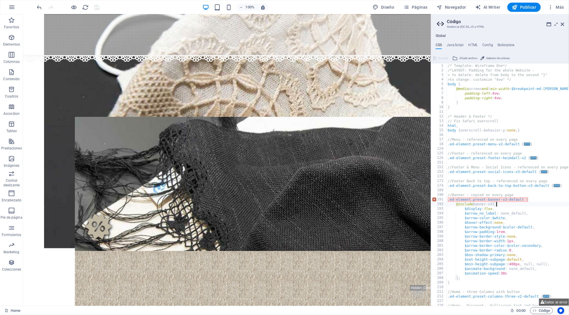
click at [509, 197] on div "/* Template: Wireframe One*/ /*LAYOUT: Padding for the whole Website - > to del…" at bounding box center [520, 189] width 146 height 252
click at [486, 208] on div "/* Template: Wireframe One*/ /*LAYOUT: Padding for the whole Website - > to del…" at bounding box center [520, 189] width 146 height 252
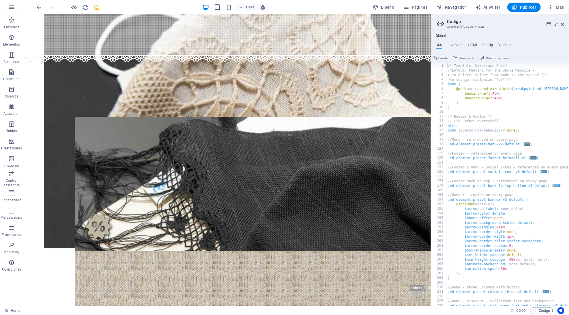
click at [448, 65] on div "/* Template: Wireframe One*/ /*LAYOUT: Padding for the whole Website - > to del…" at bounding box center [520, 189] width 146 height 252
click at [537, 103] on div "/* Template: Wireframe One*/ /*LAYOUT: Padding for the whole Website - > to del…" at bounding box center [520, 189] width 146 height 252
click at [529, 109] on div "/* Template: Wireframe One*/ /*LAYOUT: Padding for the whole Website - > to del…" at bounding box center [520, 189] width 146 height 252
type textarea "}"
click at [478, 109] on div "/* Template: Wireframe One*/ /*LAYOUT: Padding for the whole Website - > to del…" at bounding box center [520, 189] width 146 height 252
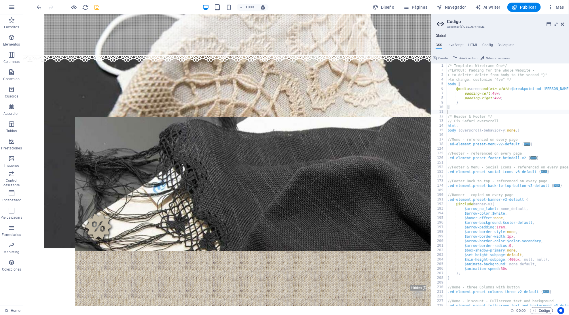
click at [479, 111] on div "/* Template: Wireframe One*/ /*LAYOUT: Padding for the whole Website - > to del…" at bounding box center [520, 189] width 146 height 252
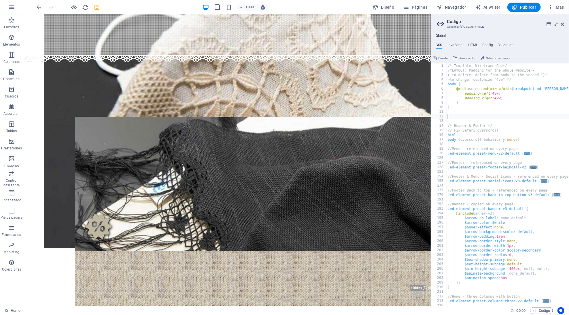
paste textarea "}"
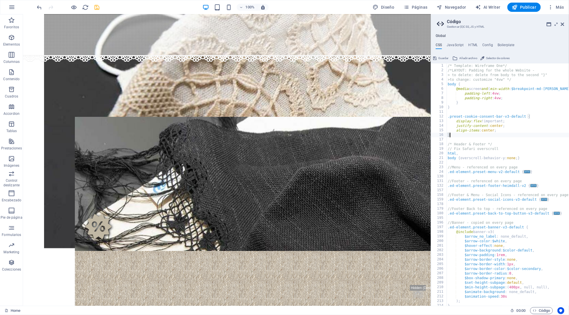
click at [489, 103] on div "/* Template: Wireframe One*/ /*LAYOUT: Padding for the whole Website - > to del…" at bounding box center [520, 189] width 146 height 252
type textarea "}"
click at [439, 60] on span "Guardar" at bounding box center [444, 58] width 10 height 7
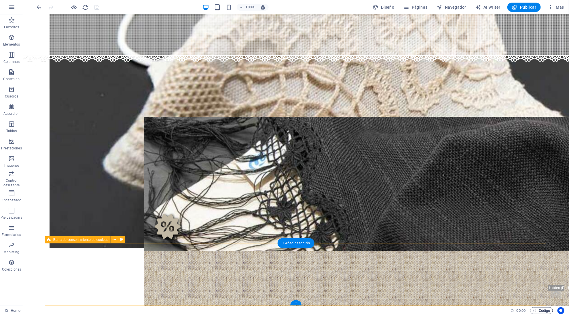
click at [538, 310] on span "Código" at bounding box center [542, 310] width 18 height 7
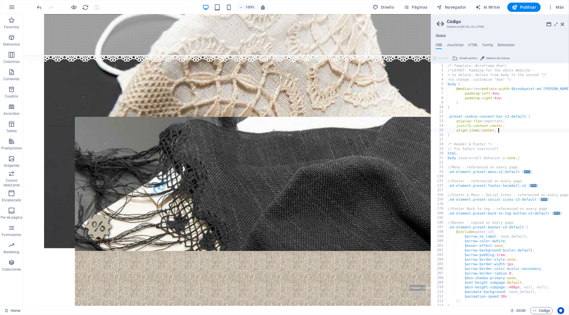
click at [511, 129] on div "/* Template: Wireframe One*/ /*LAYOUT: Padding for the whole Website - > to del…" at bounding box center [520, 189] width 146 height 252
drag, startPoint x: 535, startPoint y: 142, endPoint x: 414, endPoint y: 129, distance: 121.7
click at [471, 132] on div "/* Template: Wireframe One*/ /*LAYOUT: Padding for the whole Website - > to del…" at bounding box center [520, 189] width 146 height 252
drag, startPoint x: 501, startPoint y: 132, endPoint x: 449, endPoint y: 124, distance: 53.1
click at [449, 124] on div "/* Template: Wireframe One*/ /*LAYOUT: Padding for the whole Website - > to del…" at bounding box center [520, 189] width 146 height 252
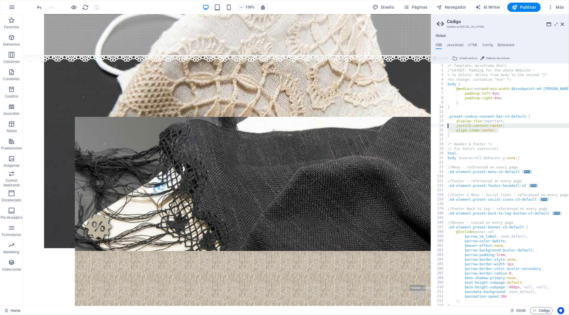
type textarea "justify-content: center; align-items: center;"
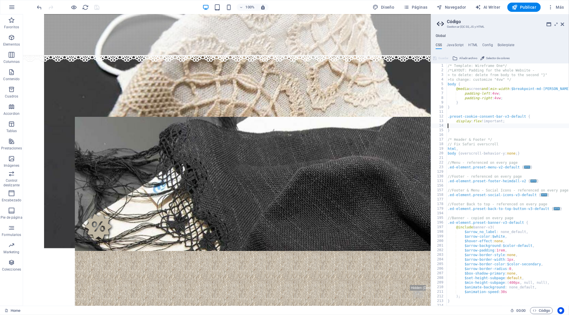
type textarea "display: flex !important;"
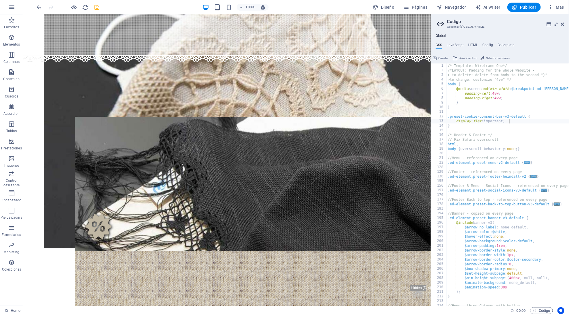
click at [443, 56] on span "Guardar" at bounding box center [444, 58] width 10 height 7
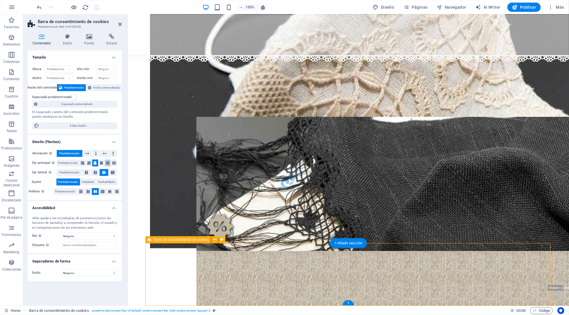
click at [107, 161] on icon at bounding box center [107, 162] width 3 height 7
click at [96, 6] on icon "save" at bounding box center [97, 7] width 7 height 7
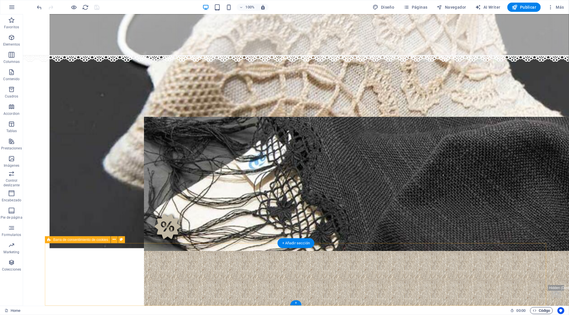
click at [540, 309] on span "Código" at bounding box center [542, 310] width 18 height 7
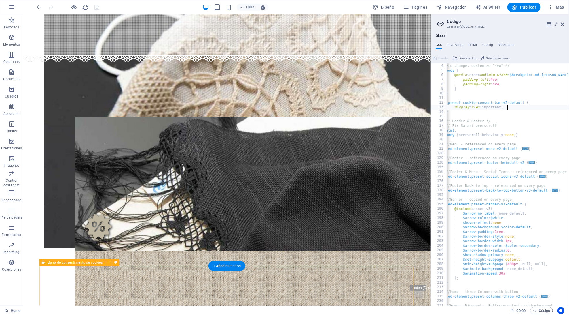
scroll to position [0, 1]
click at [458, 46] on h4 "JavaScript" at bounding box center [455, 46] width 17 height 6
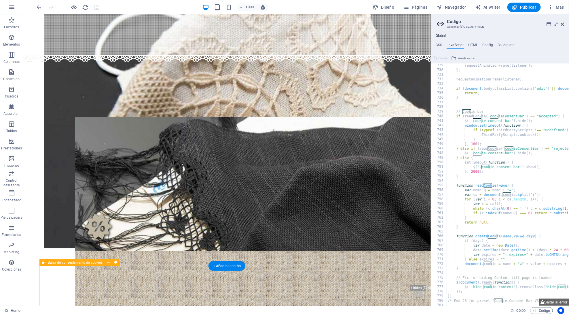
scroll to position [3356, 0]
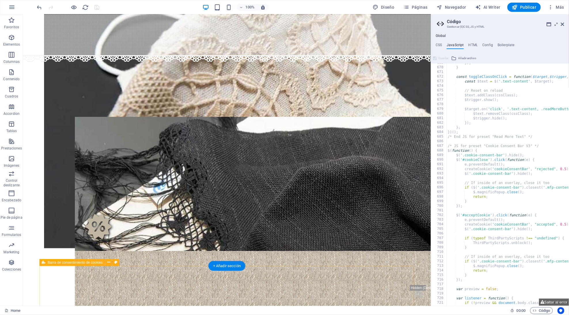
scroll to position [3082, 0]
click at [438, 44] on h4 "CSS" at bounding box center [439, 46] width 6 height 6
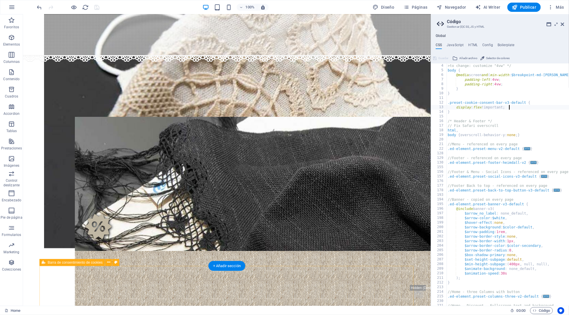
scroll to position [0, 0]
click at [457, 44] on h4 "JavaScript" at bounding box center [455, 46] width 17 height 6
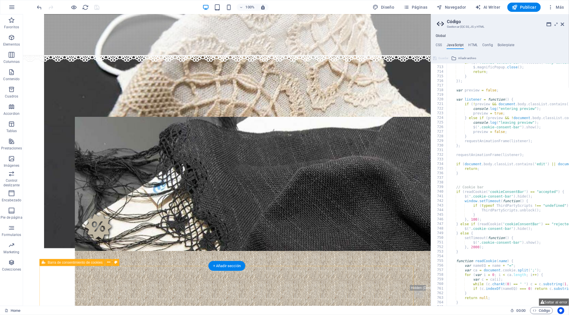
scroll to position [3280, 0]
type textarea "}"
click at [562, 24] on icon at bounding box center [562, 24] width 3 height 5
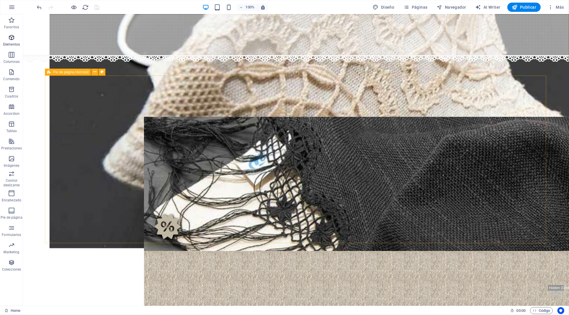
click at [10, 39] on icon "button" at bounding box center [11, 37] width 7 height 7
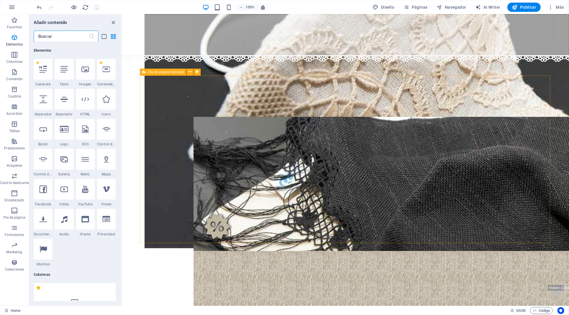
scroll to position [16, 0]
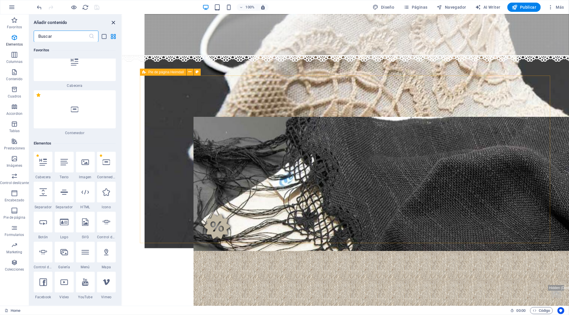
click at [114, 19] on icon "close panel" at bounding box center [113, 22] width 7 height 7
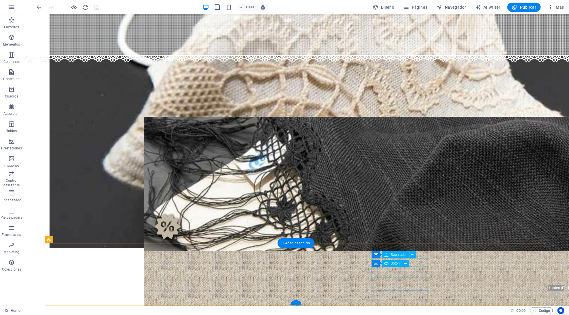
click at [385, 262] on icon at bounding box center [387, 263] width 4 height 7
select select "%"
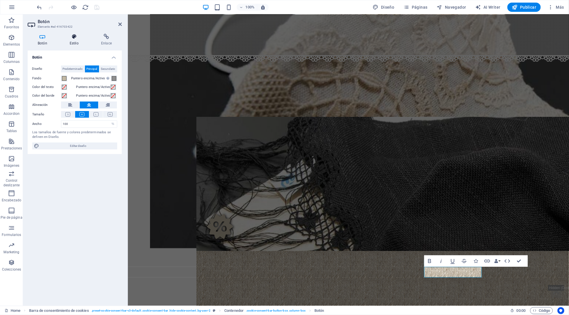
click at [72, 39] on h4 "Estilo" at bounding box center [75, 40] width 31 height 12
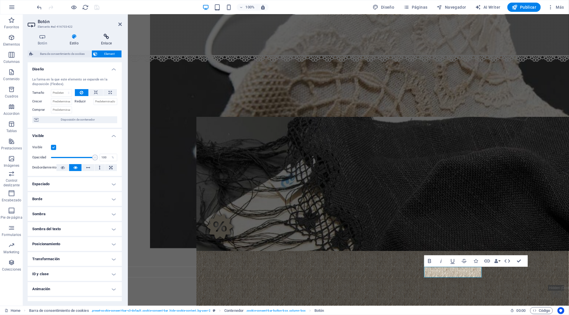
click at [100, 41] on h4 "Enlace" at bounding box center [106, 40] width 31 height 12
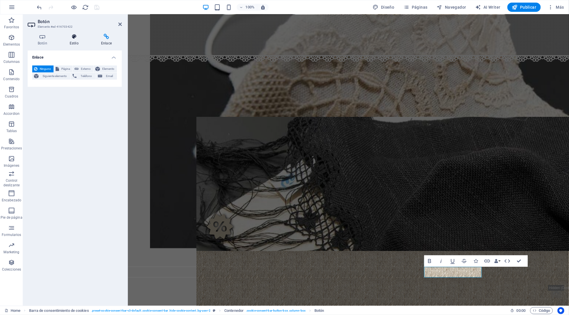
click at [75, 37] on icon at bounding box center [74, 37] width 29 height 6
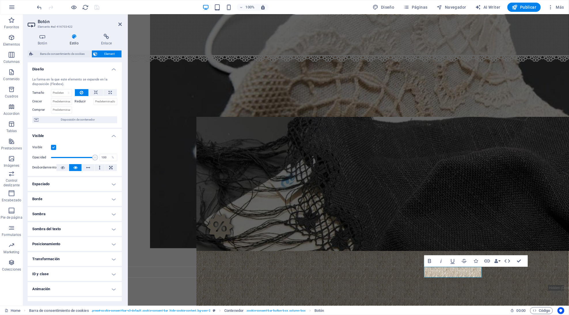
click at [42, 33] on div "Botón Estilo Enlace Botón Diseño Predeterminado Principal Secundario Fondo Punt…" at bounding box center [74, 167] width 103 height 276
click at [42, 38] on icon at bounding box center [43, 37] width 30 height 6
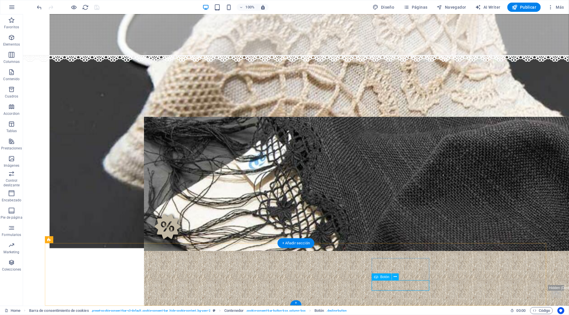
click at [379, 274] on div "Botón" at bounding box center [382, 276] width 20 height 7
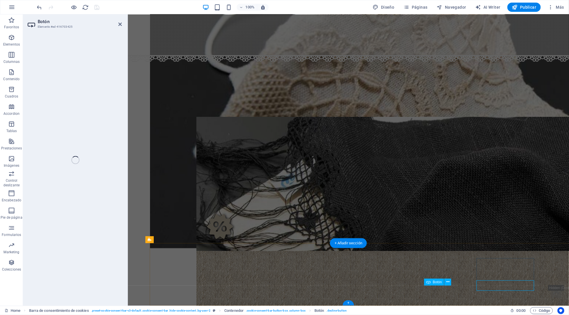
select select "%"
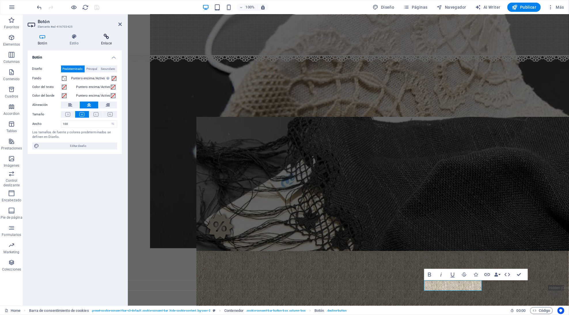
click at [97, 38] on icon at bounding box center [106, 37] width 31 height 6
